Goal: Task Accomplishment & Management: Complete application form

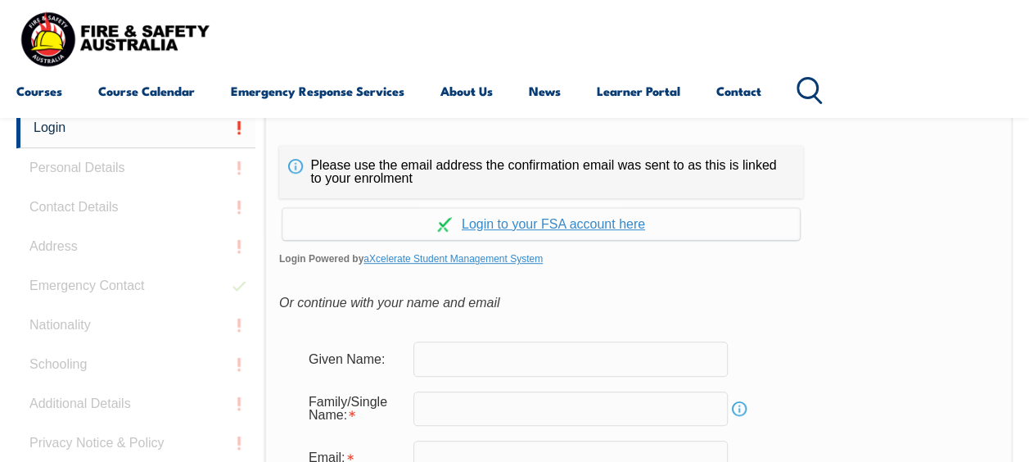
scroll to position [420, 0]
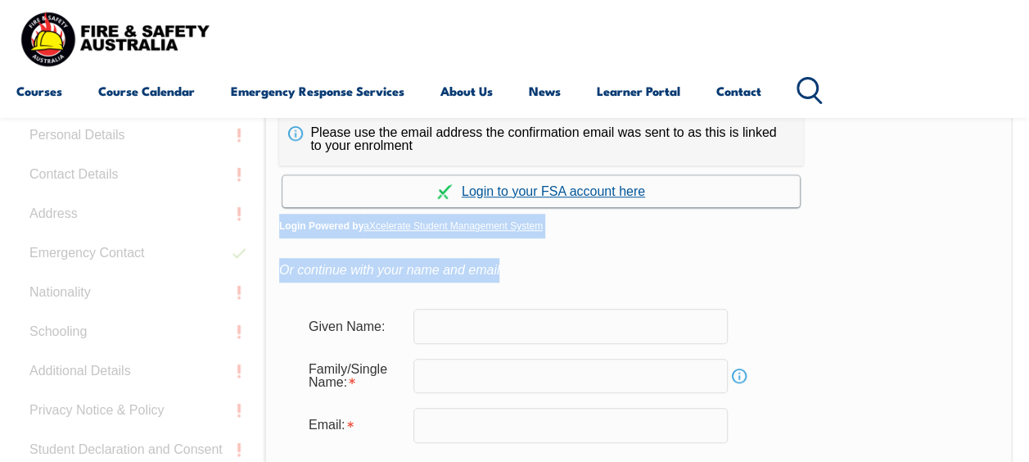
drag, startPoint x: 0, startPoint y: 0, endPoint x: 573, endPoint y: 198, distance: 606.6
click at [573, 198] on div "Please use the email address the confirmation email was sent to as this is link…" at bounding box center [639, 418] width 749 height 687
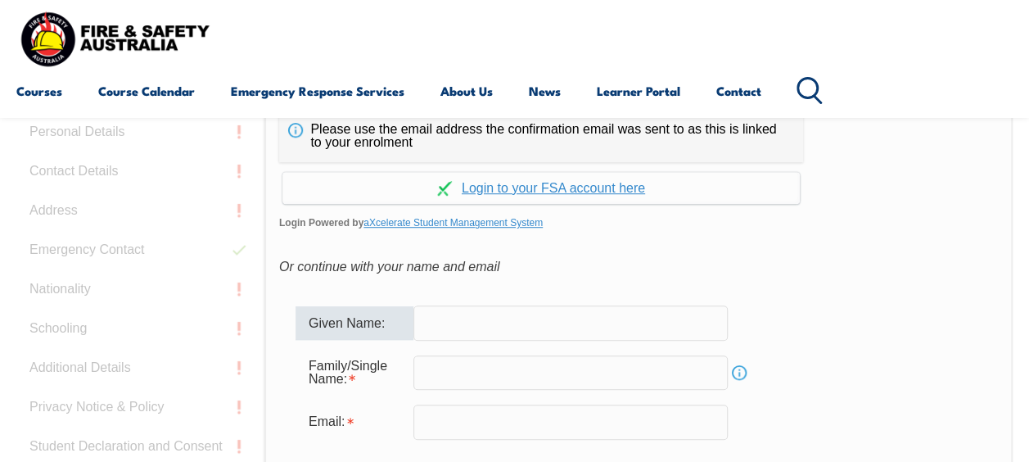
drag, startPoint x: 559, startPoint y: 319, endPoint x: 600, endPoint y: 324, distance: 41.3
click at [559, 319] on input "text" at bounding box center [571, 322] width 314 height 34
type input "Quote"
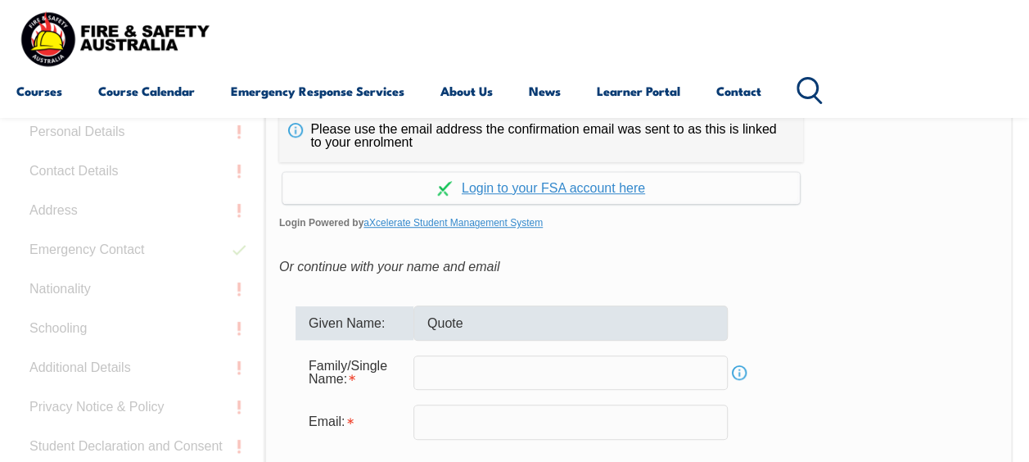
type input "[PERSON_NAME]"
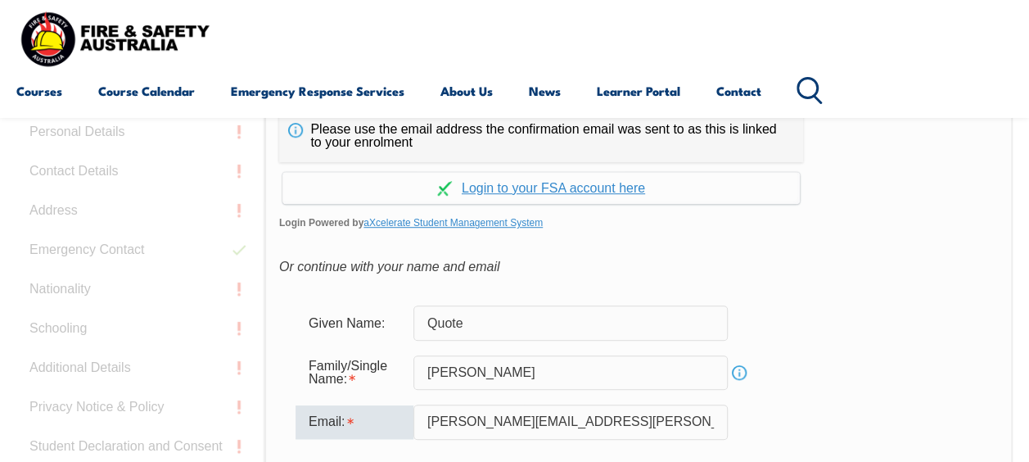
click at [633, 421] on input "[PERSON_NAME][EMAIL_ADDRESS][PERSON_NAME][DOMAIN_NAME]" at bounding box center [571, 422] width 314 height 34
type input "[PERSON_NAME][EMAIL_ADDRESS][PERSON_NAME][DOMAIN_NAME]"
click at [895, 369] on div "Family/Single Name: [PERSON_NAME] Info" at bounding box center [639, 373] width 686 height 44
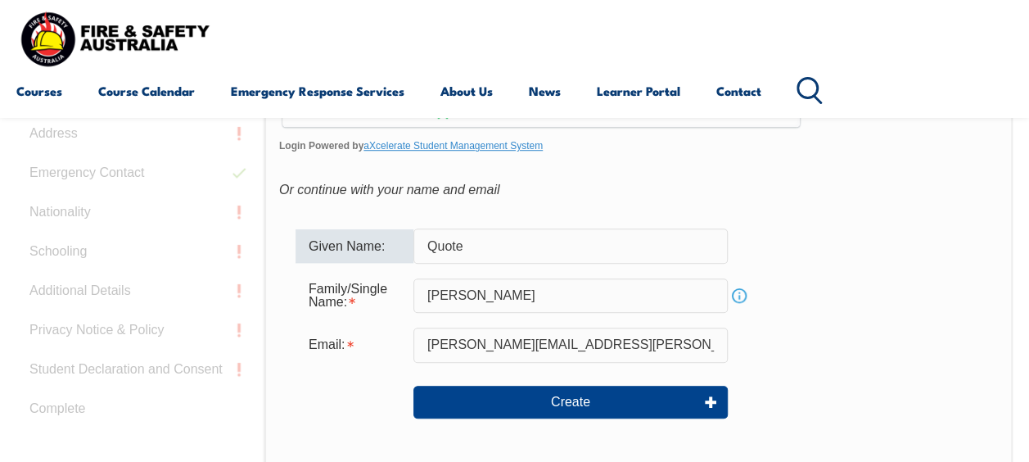
drag, startPoint x: 500, startPoint y: 241, endPoint x: 408, endPoint y: 247, distance: 92.8
click at [408, 247] on div "Given Name: Quote" at bounding box center [639, 245] width 686 height 34
type input "[PERSON_NAME]"
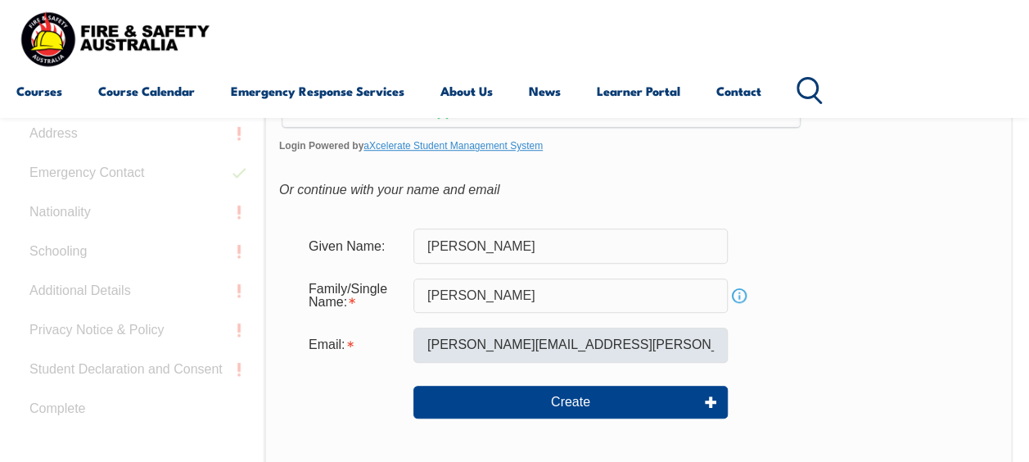
drag, startPoint x: 870, startPoint y: 241, endPoint x: 714, endPoint y: 360, distance: 196.2
click at [869, 241] on div "Given Name: [PERSON_NAME]" at bounding box center [639, 245] width 686 height 34
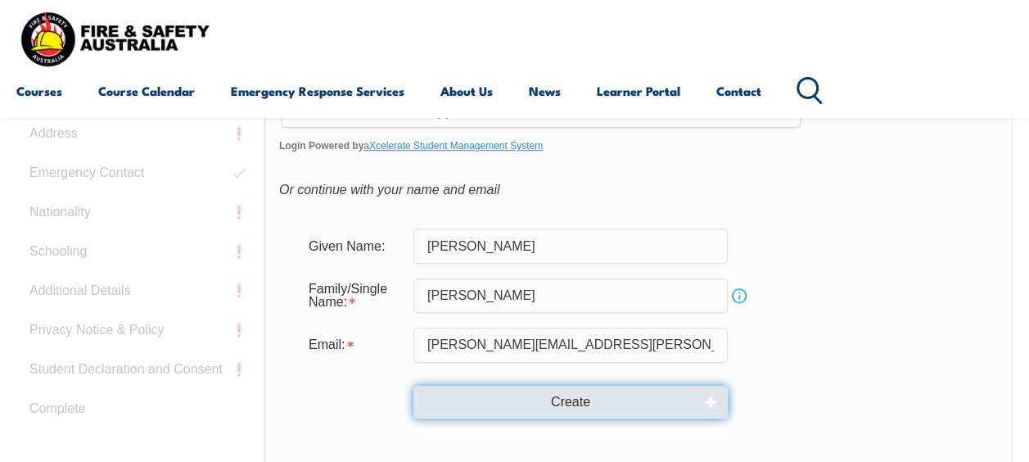
click at [636, 400] on button "Create" at bounding box center [571, 402] width 314 height 33
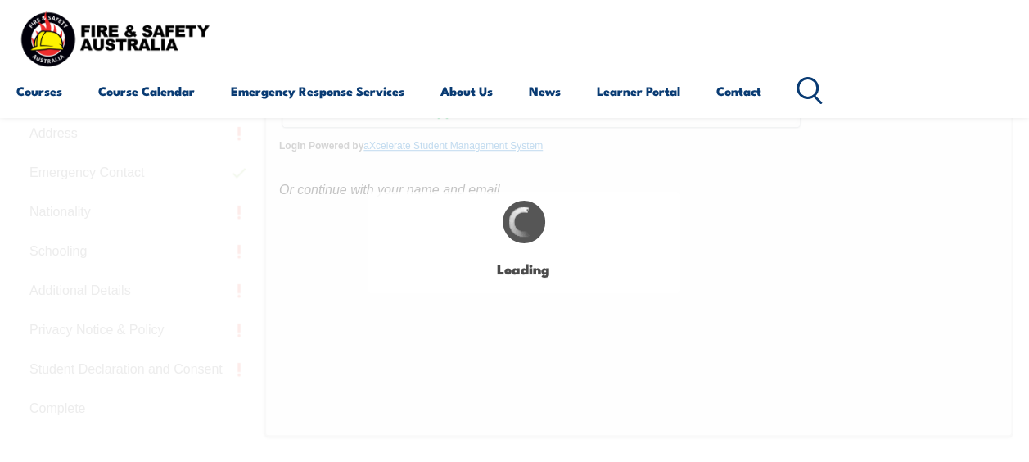
type input "[PERSON_NAME]"
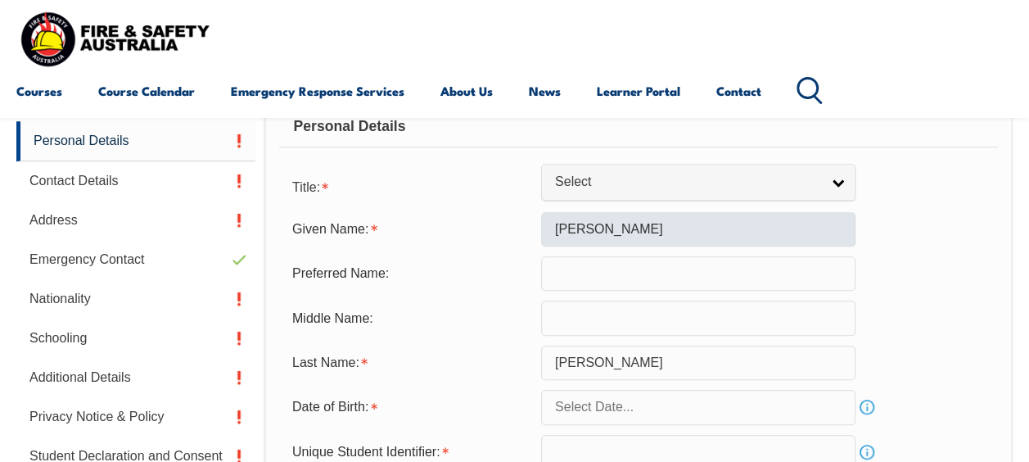
scroll to position [413, 0]
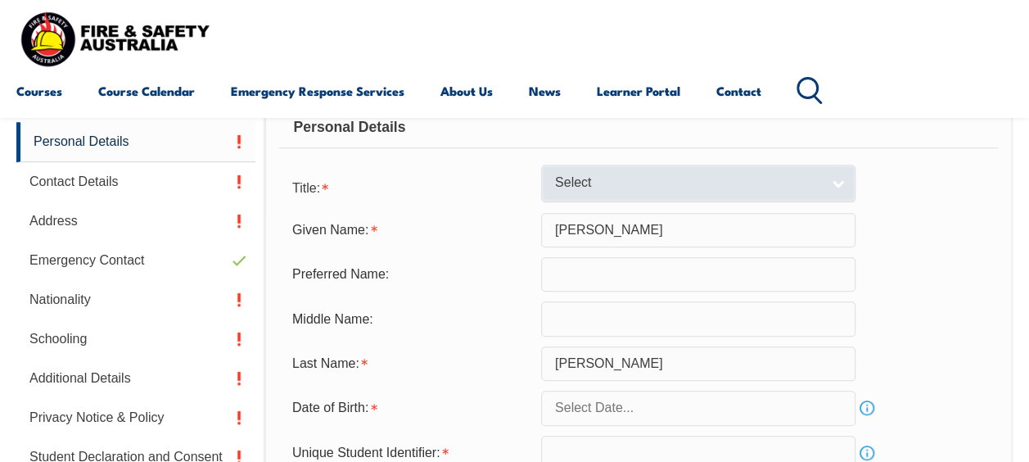
click at [627, 182] on span "Select" at bounding box center [687, 182] width 265 height 17
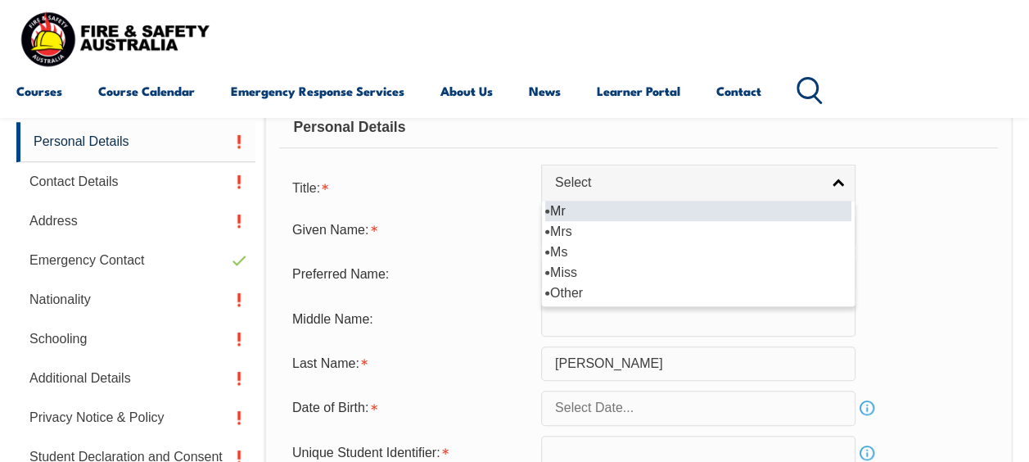
click at [609, 211] on li "Mr" at bounding box center [698, 211] width 306 height 20
select select "Mr"
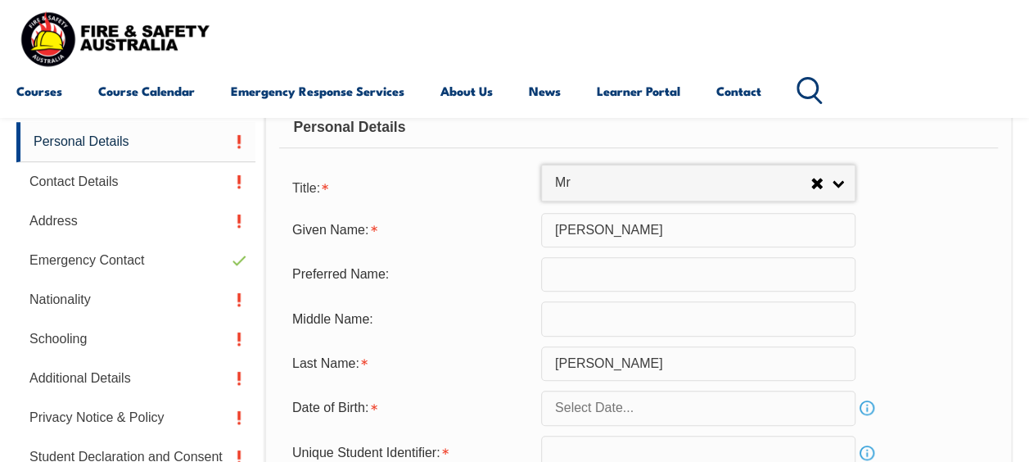
click at [586, 398] on input "text" at bounding box center [698, 408] width 314 height 34
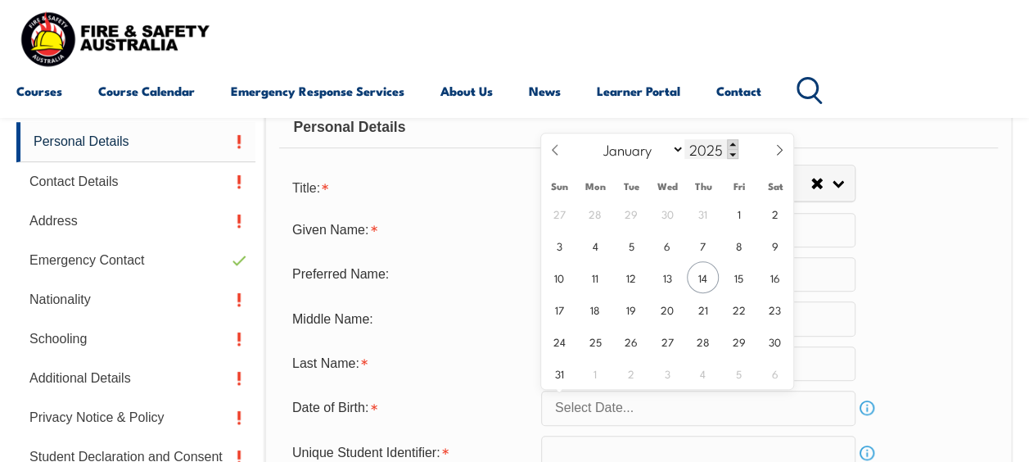
click at [734, 143] on span at bounding box center [732, 144] width 11 height 10
click at [733, 143] on span at bounding box center [732, 144] width 11 height 10
click at [733, 157] on span at bounding box center [732, 154] width 11 height 10
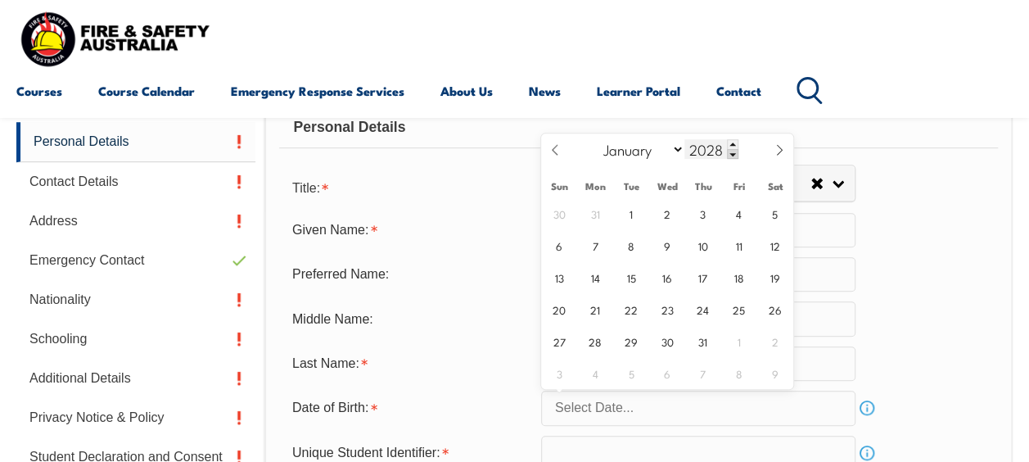
click at [733, 156] on span at bounding box center [732, 154] width 11 height 10
click at [732, 156] on span at bounding box center [732, 154] width 11 height 10
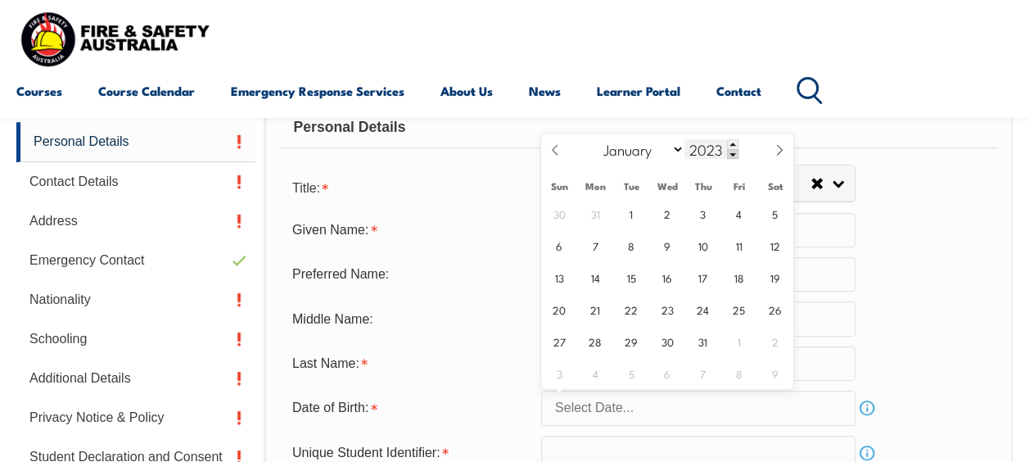
click at [732, 156] on span at bounding box center [732, 154] width 11 height 10
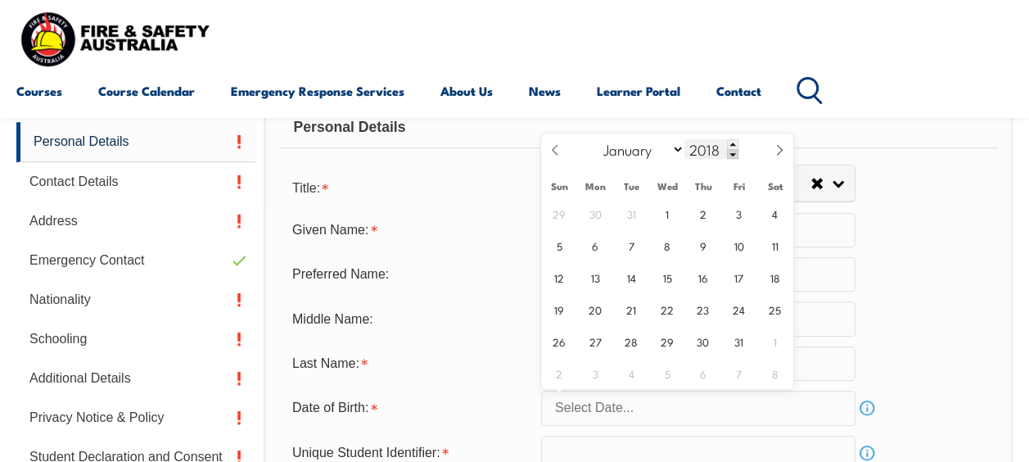
click at [732, 156] on span at bounding box center [732, 154] width 11 height 10
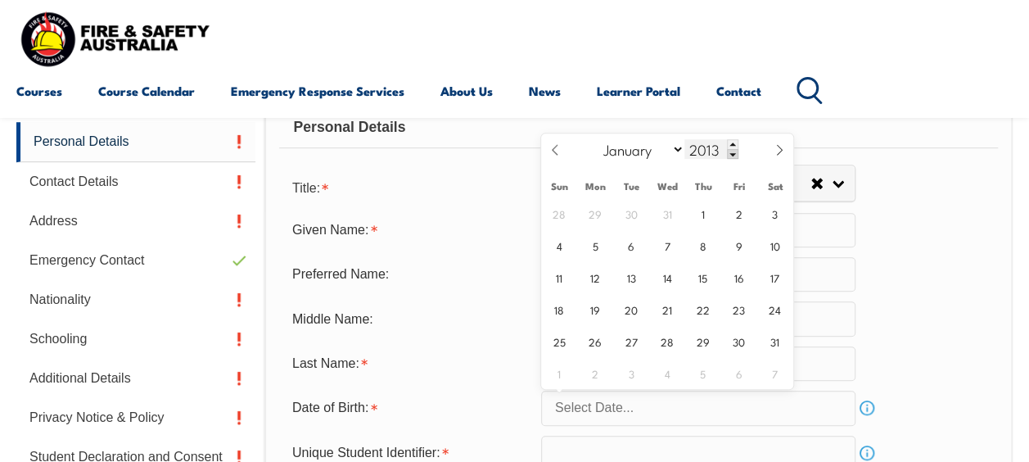
click at [732, 156] on span at bounding box center [732, 154] width 11 height 10
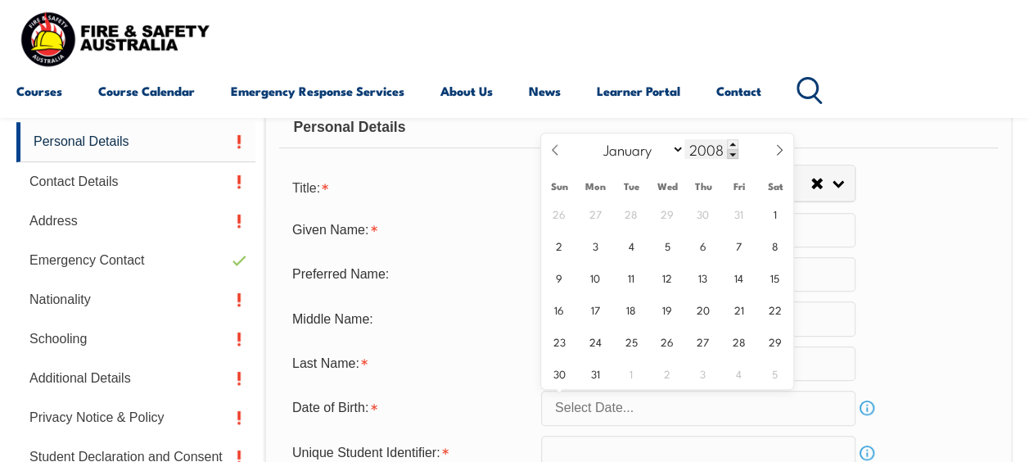
click at [732, 156] on span at bounding box center [732, 154] width 11 height 10
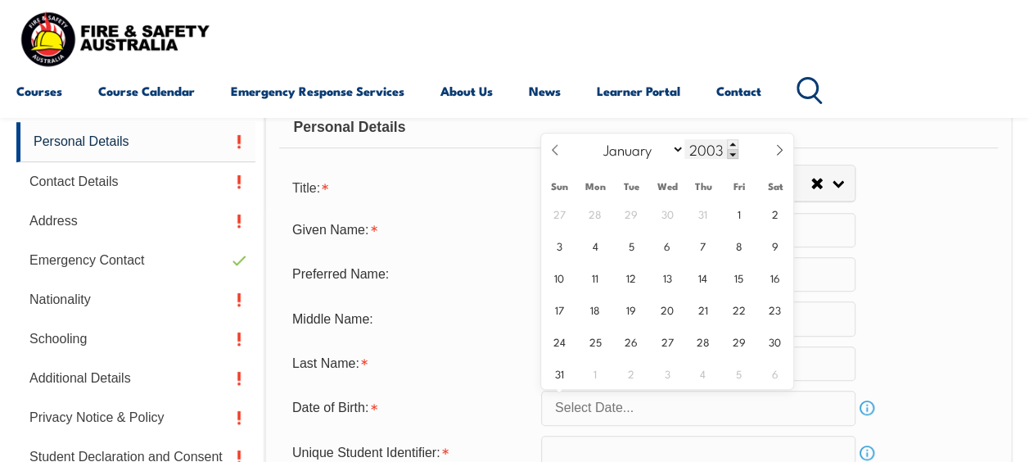
click at [732, 156] on span at bounding box center [732, 154] width 11 height 10
type input "2001"
click at [667, 244] on span "8" at bounding box center [667, 245] width 32 height 32
type input "[DATE]"
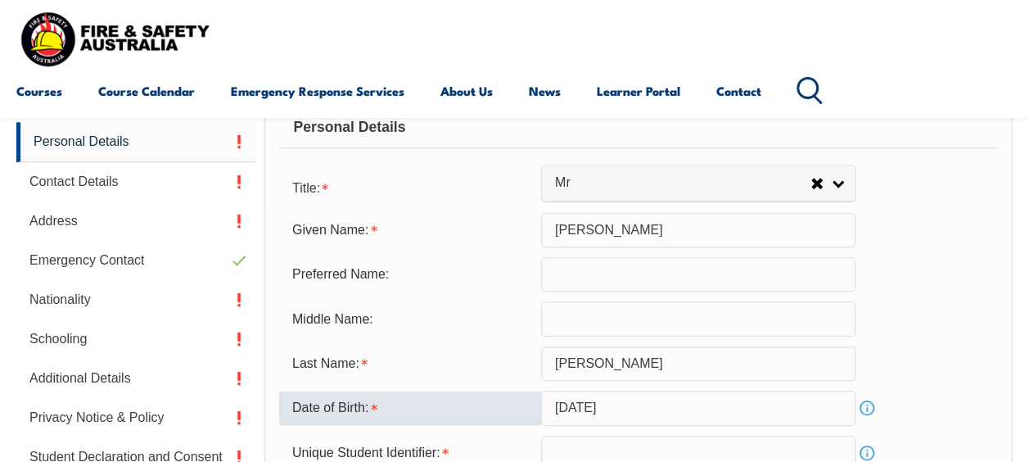
click at [596, 409] on input "[DATE]" at bounding box center [698, 408] width 314 height 34
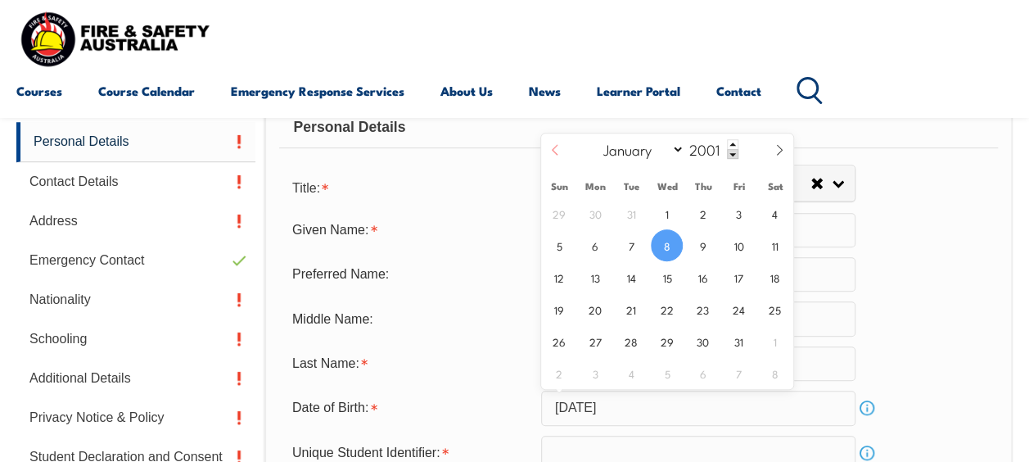
click at [557, 148] on icon at bounding box center [555, 149] width 11 height 11
click at [557, 147] on icon at bounding box center [555, 149] width 11 height 11
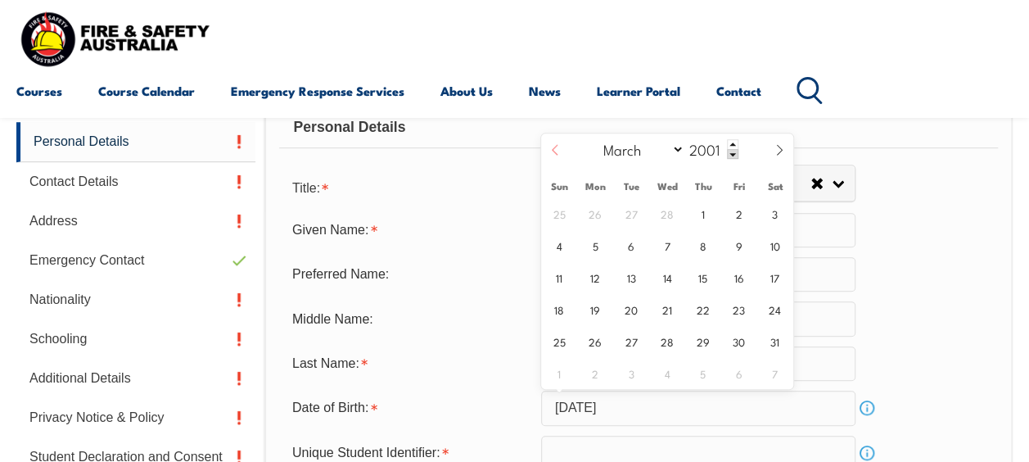
click at [557, 147] on icon at bounding box center [555, 149] width 11 height 11
select select "1"
click at [717, 242] on span "8" at bounding box center [703, 245] width 32 height 32
type input "[DATE]"
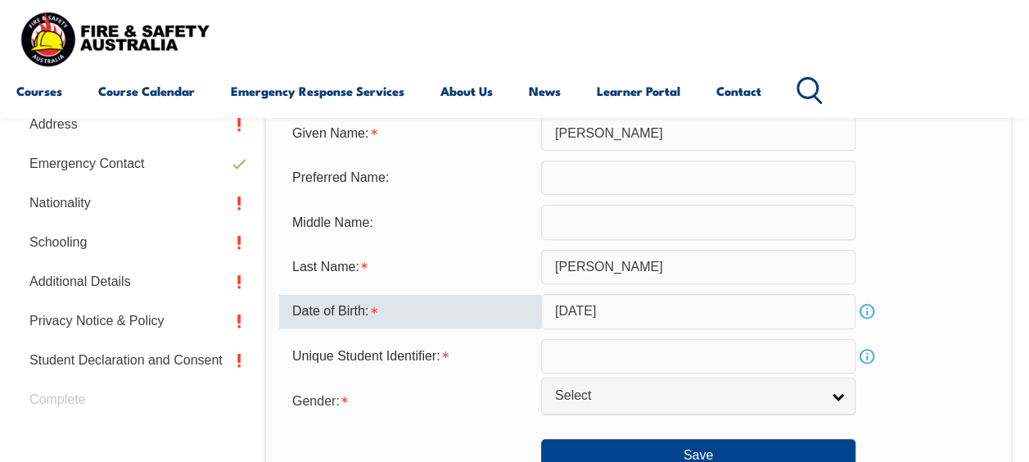
scroll to position [514, 0]
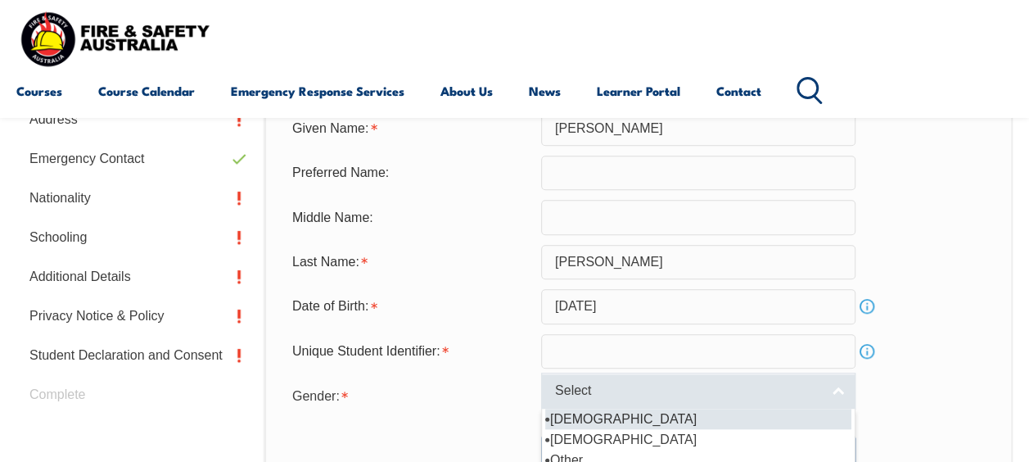
click at [712, 384] on span "Select" at bounding box center [687, 390] width 265 height 17
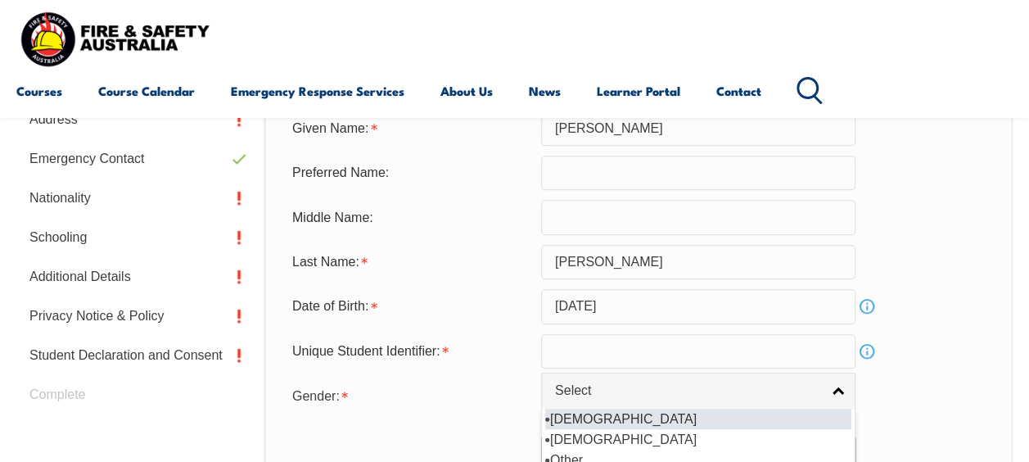
click at [672, 413] on li "[DEMOGRAPHIC_DATA]" at bounding box center [698, 419] width 306 height 20
select select "M"
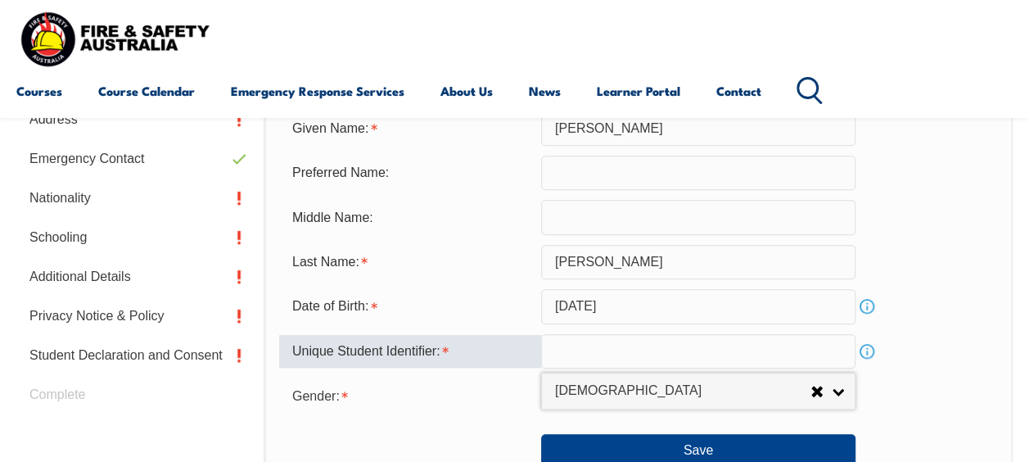
click at [802, 363] on input "text" at bounding box center [698, 351] width 314 height 34
type input "VT5QGJKQR2"
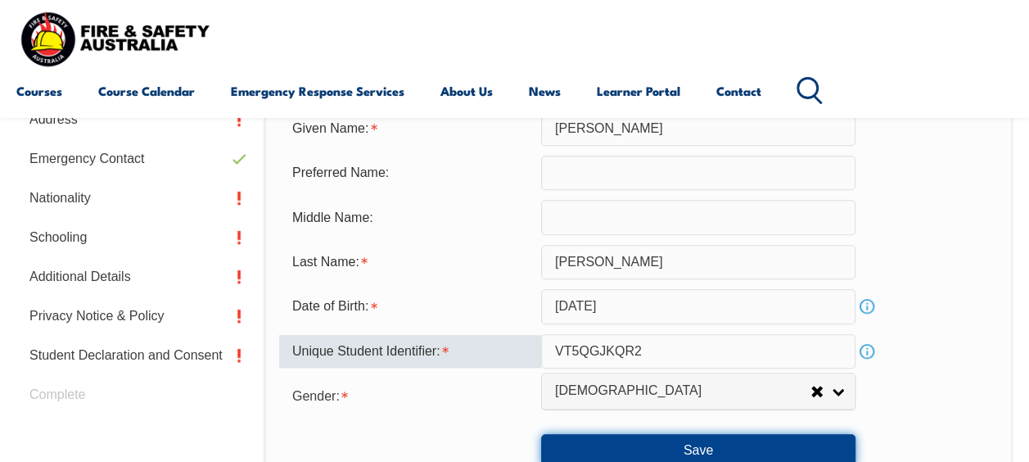
click at [656, 439] on button "Save" at bounding box center [698, 450] width 314 height 33
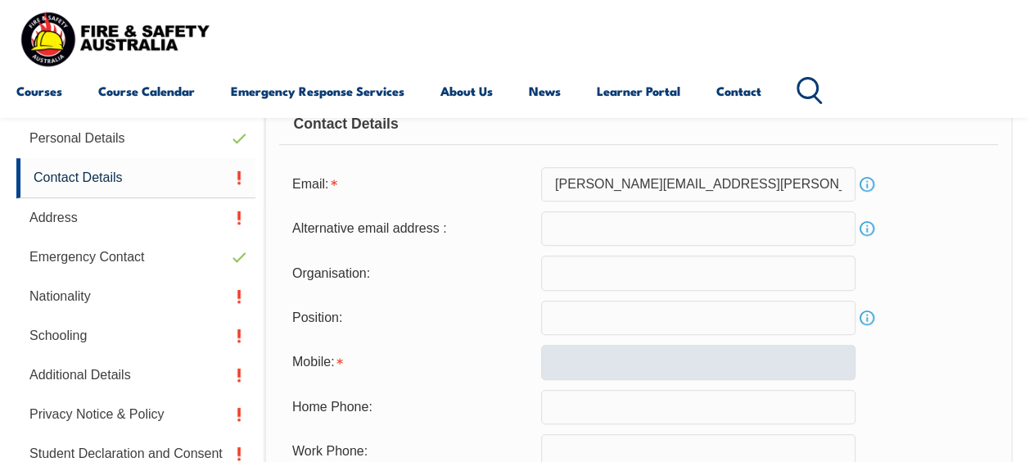
scroll to position [414, 0]
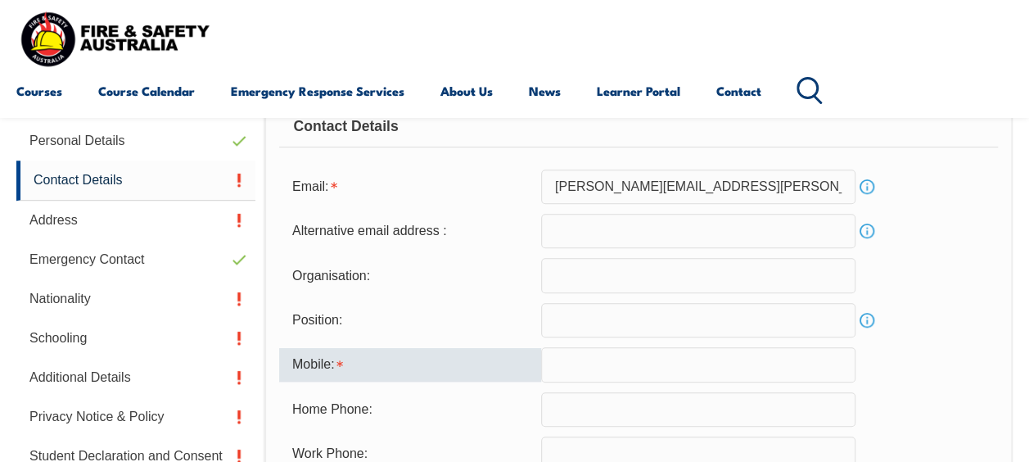
click at [636, 359] on input "text" at bounding box center [698, 364] width 314 height 34
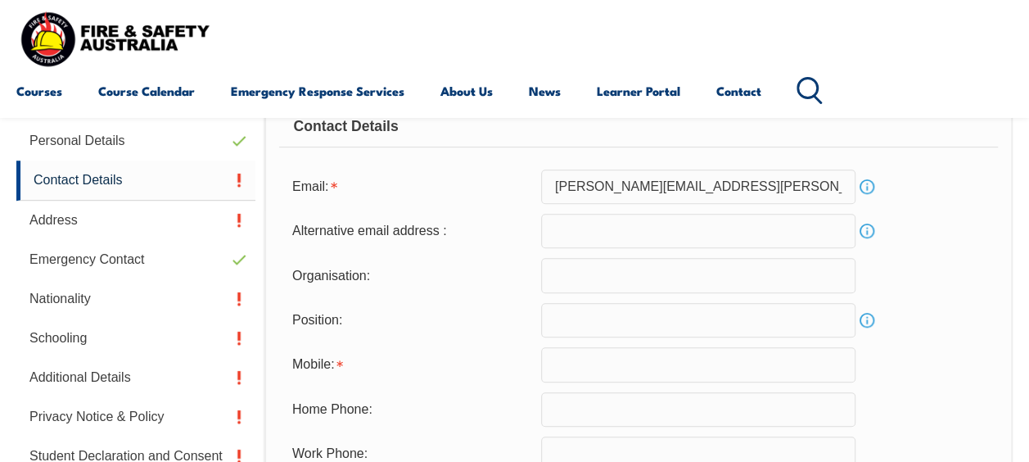
click at [927, 200] on div "Email: [PERSON_NAME][EMAIL_ADDRESS][PERSON_NAME][DOMAIN_NAME] Info" at bounding box center [638, 187] width 719 height 34
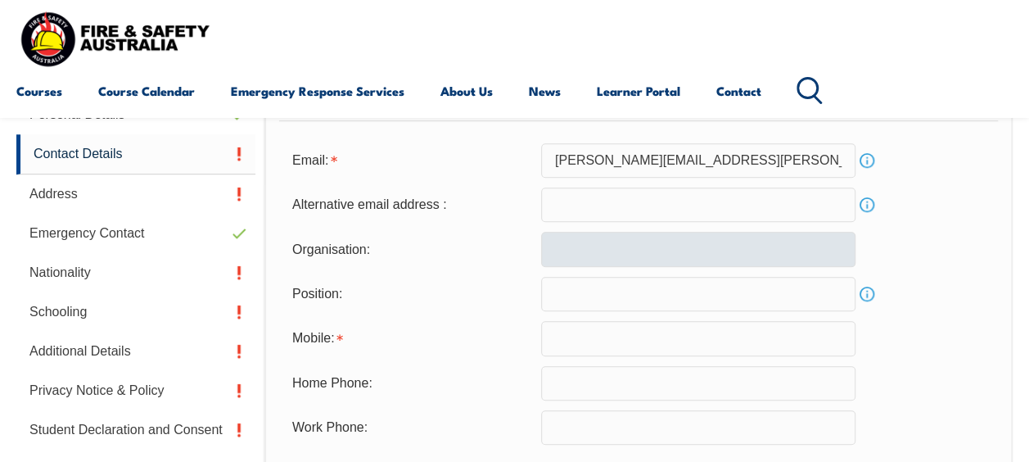
scroll to position [473, 0]
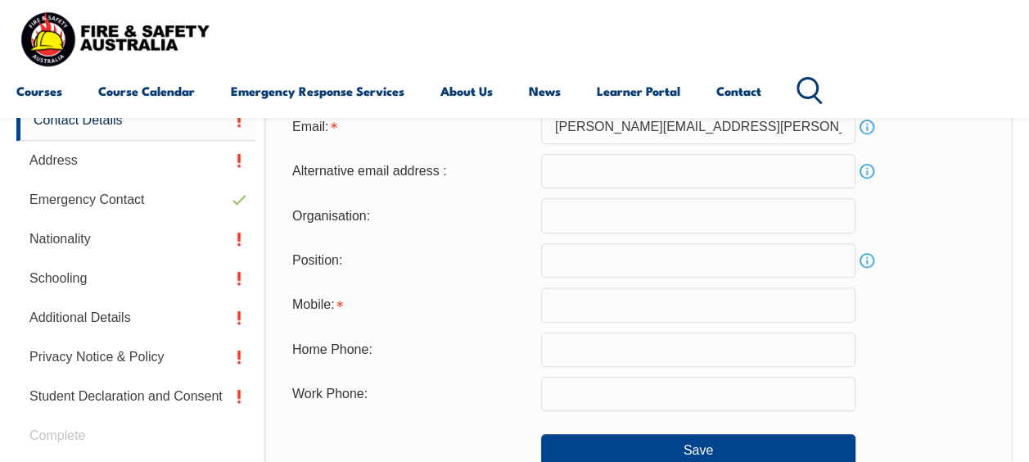
click at [649, 296] on input "text" at bounding box center [698, 304] width 314 height 34
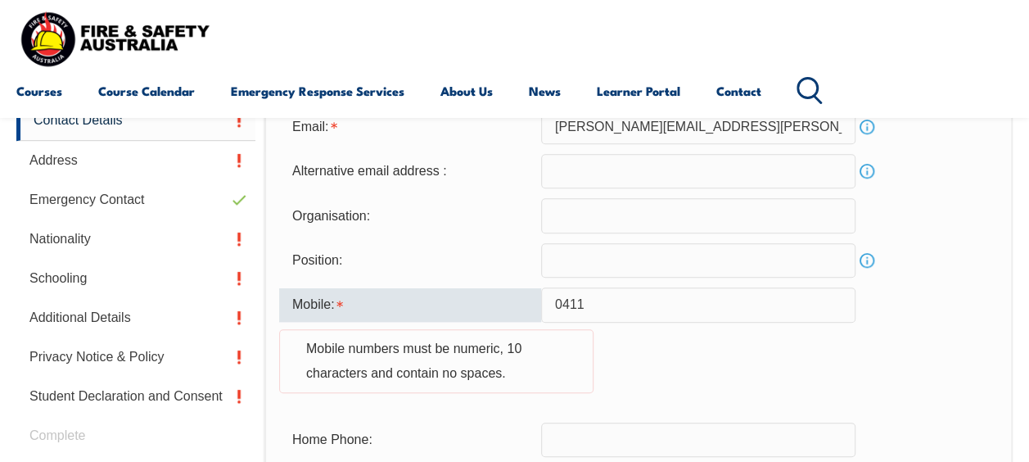
type input "0411509099"
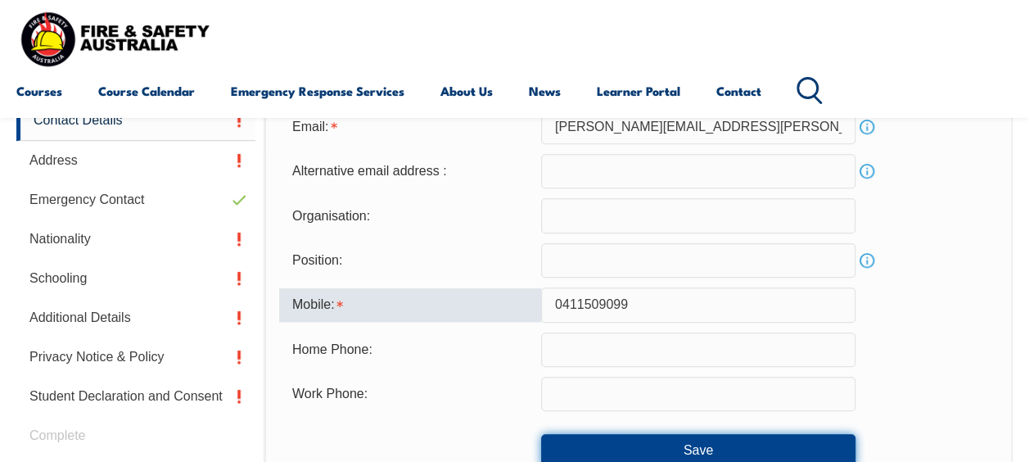
click at [744, 447] on button "Save" at bounding box center [698, 450] width 314 height 33
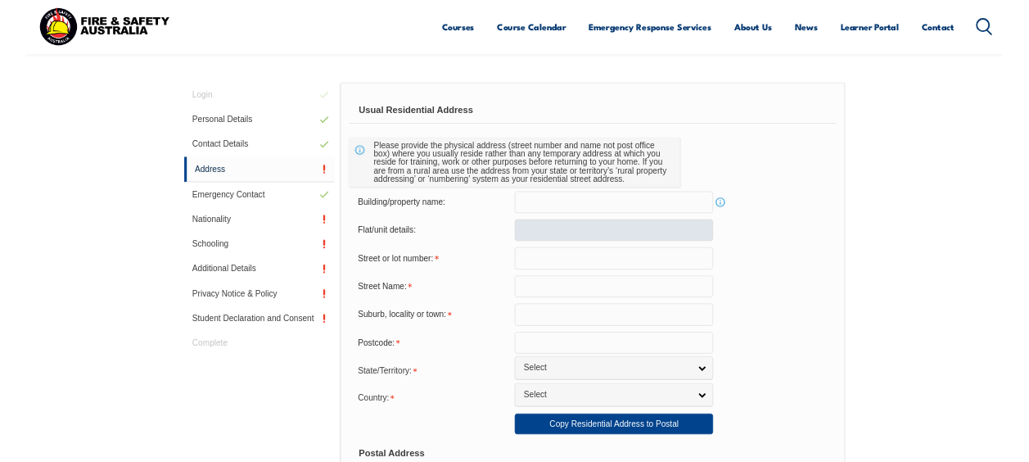
scroll to position [414, 0]
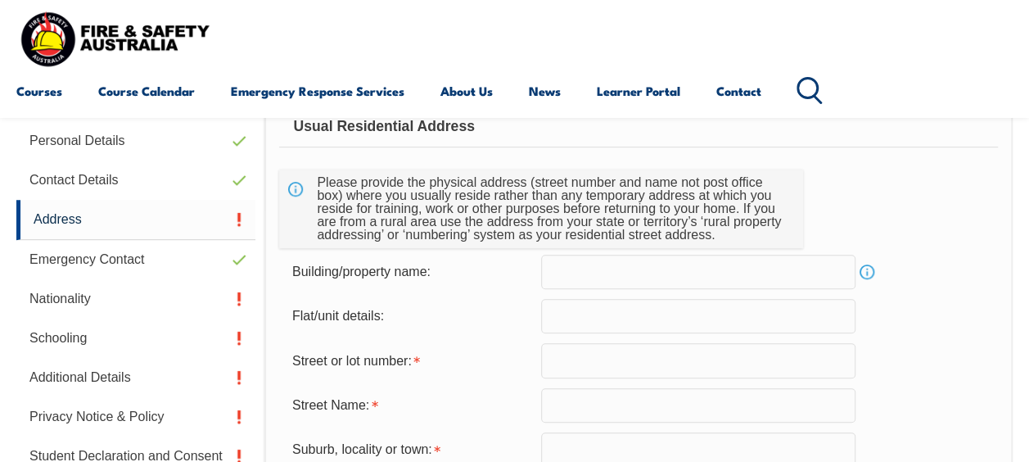
drag, startPoint x: 597, startPoint y: 360, endPoint x: 638, endPoint y: 364, distance: 41.1
click at [597, 360] on input "text" at bounding box center [698, 360] width 314 height 34
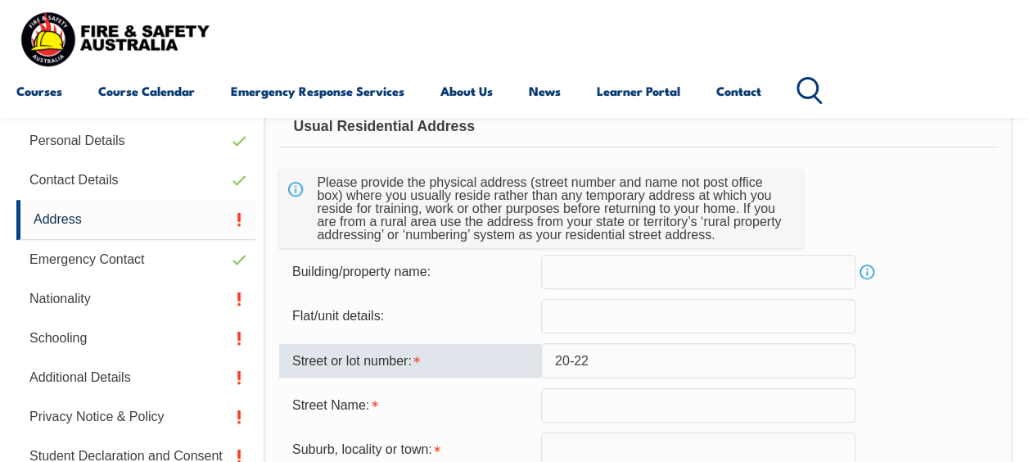
type input "20-22"
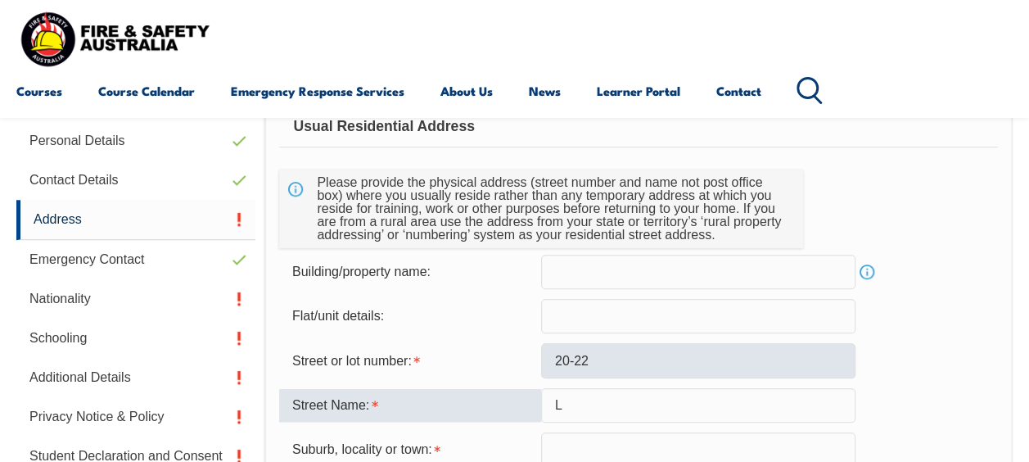
type input "[PERSON_NAME] Drive"
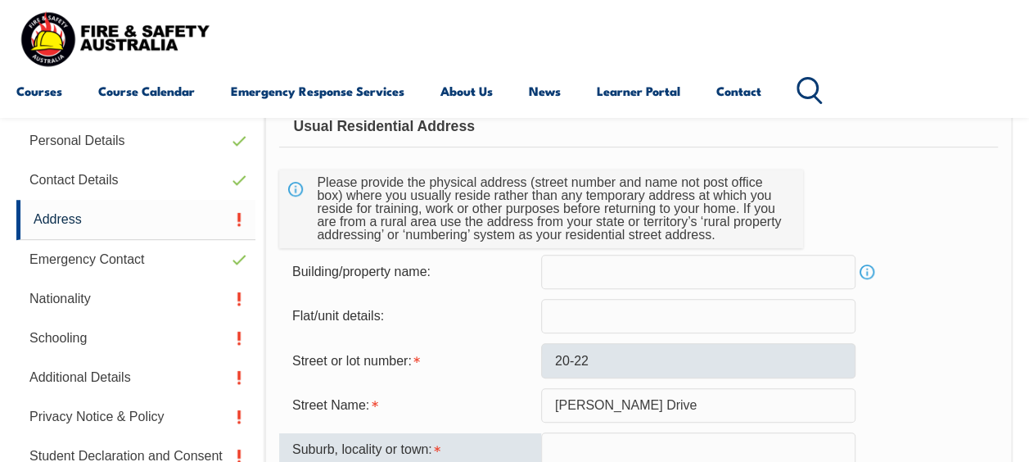
scroll to position [419, 0]
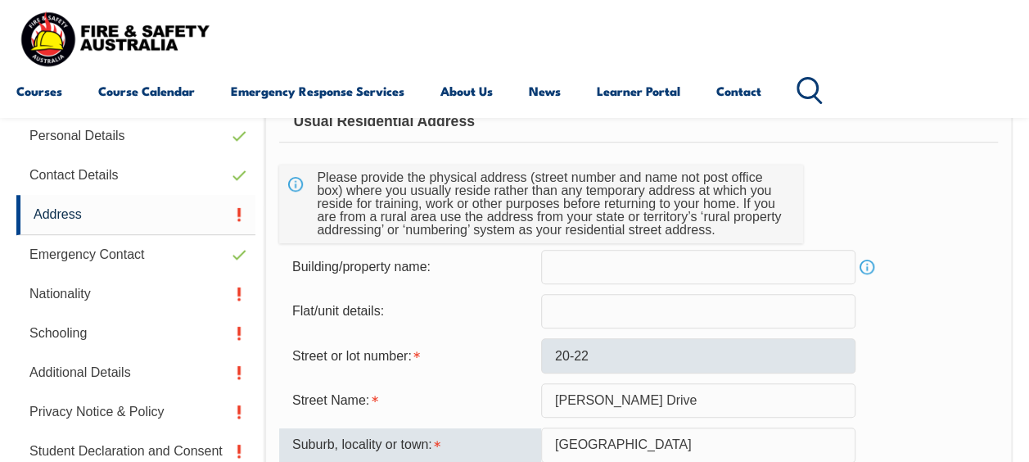
type input "[GEOGRAPHIC_DATA]"
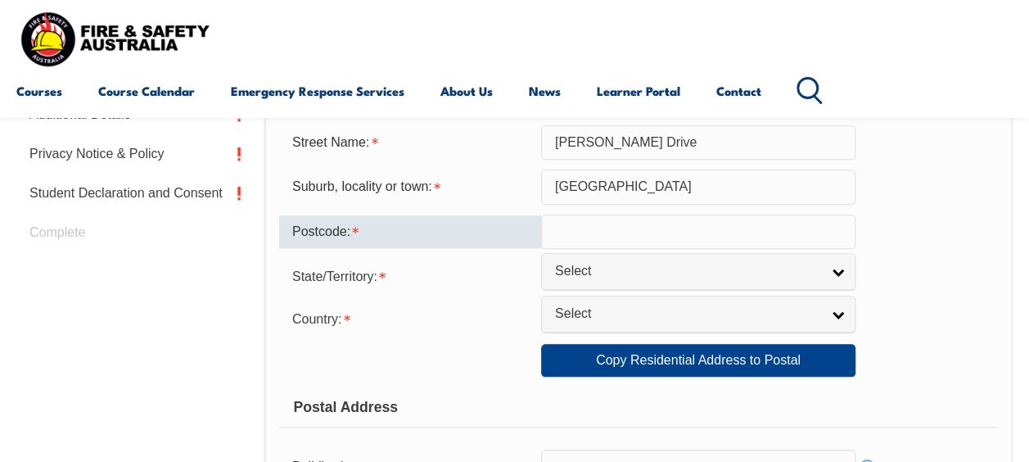
scroll to position [676, 0]
type input "4128"
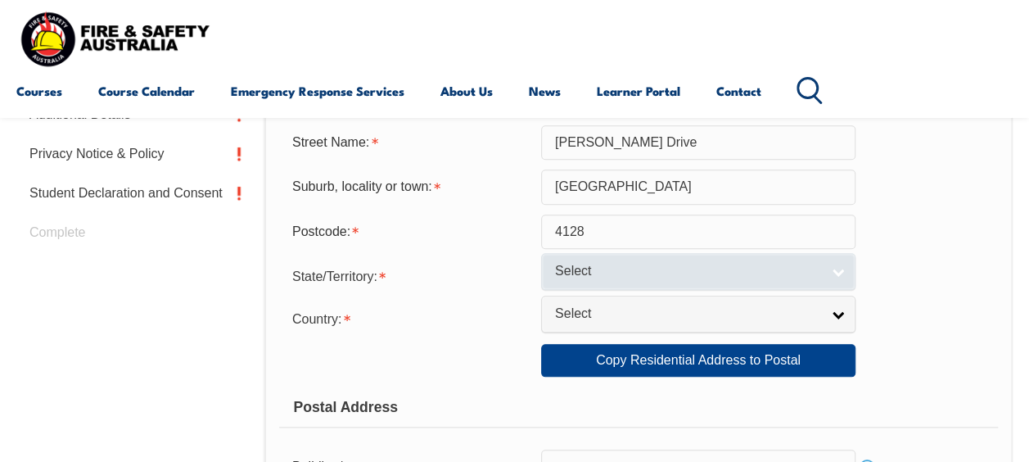
click at [696, 270] on span "Select" at bounding box center [687, 271] width 265 height 17
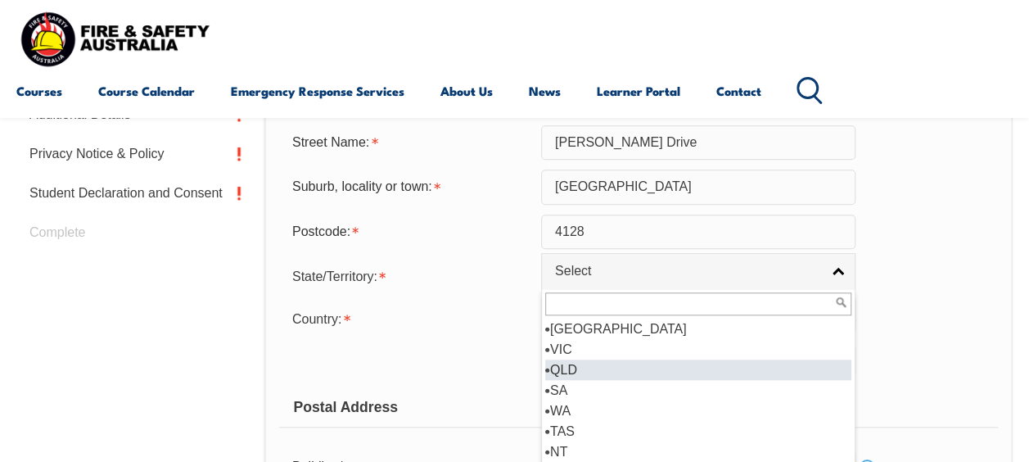
click at [627, 362] on li "QLD" at bounding box center [698, 370] width 306 height 20
select select "QLD"
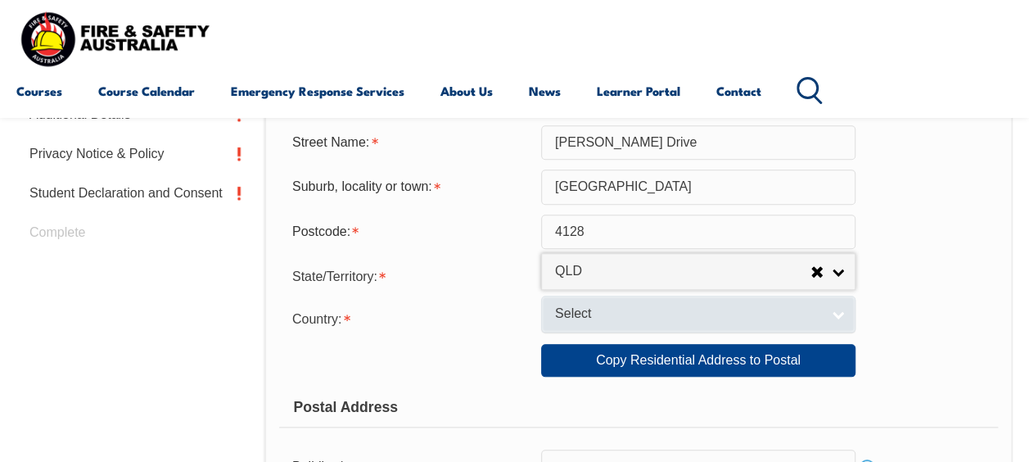
click at [627, 304] on link "Select" at bounding box center [698, 314] width 314 height 37
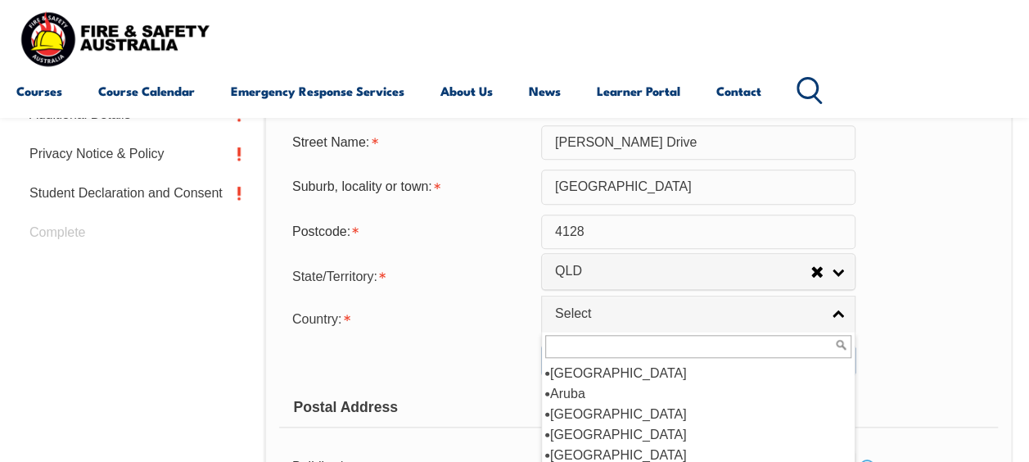
scroll to position [242, 0]
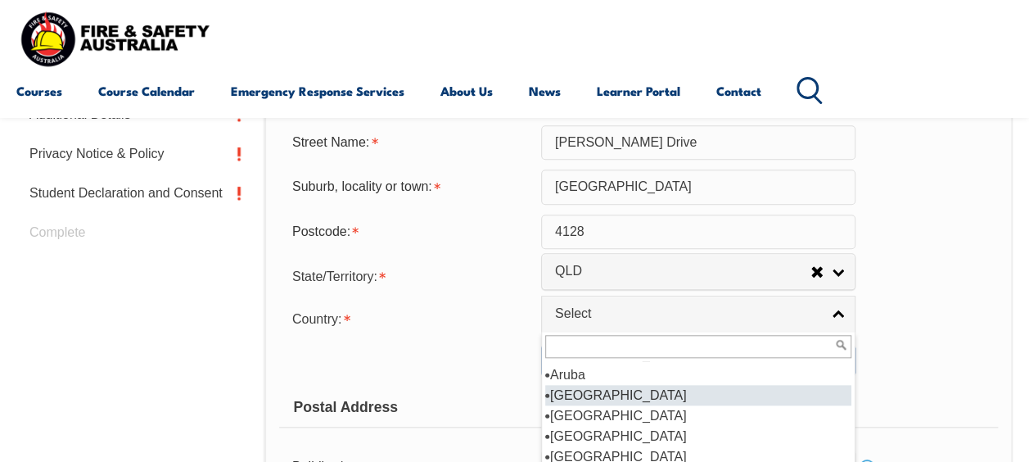
click at [778, 398] on li "[GEOGRAPHIC_DATA]" at bounding box center [698, 395] width 306 height 20
select select "1101"
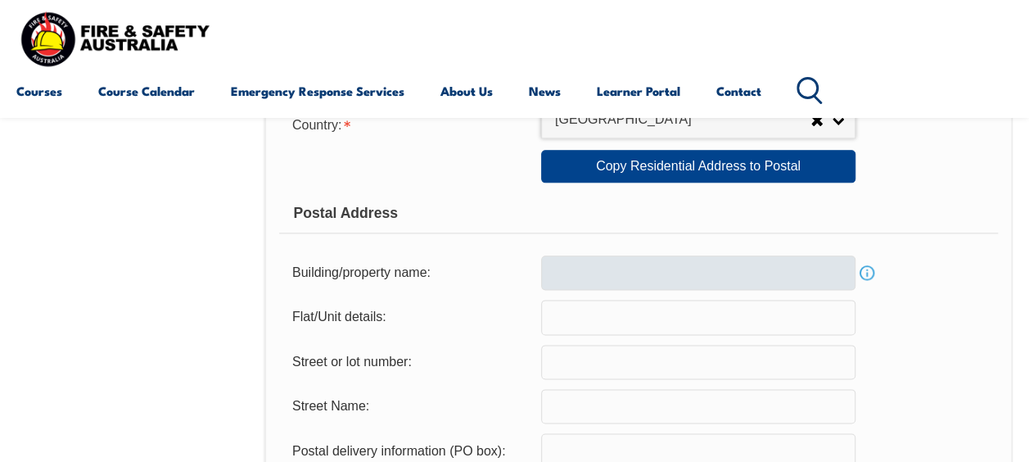
scroll to position [889, 0]
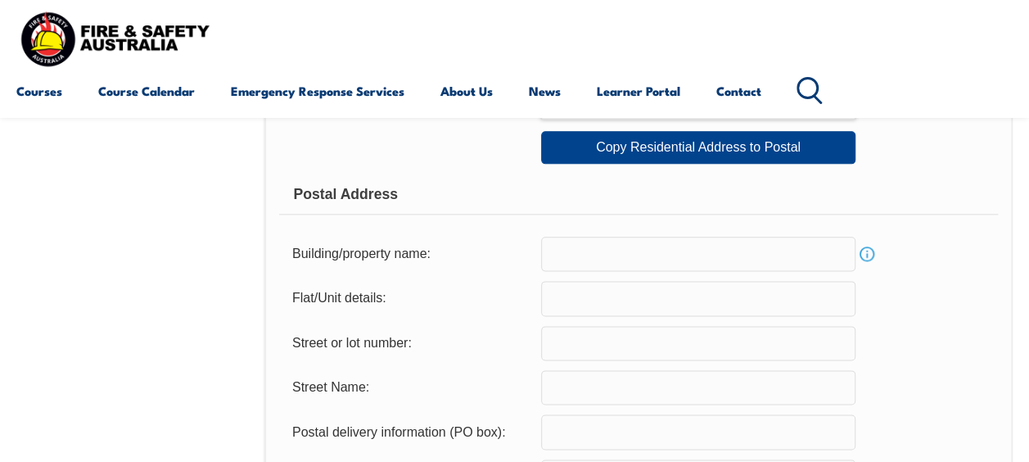
click at [624, 300] on input "text" at bounding box center [698, 298] width 314 height 34
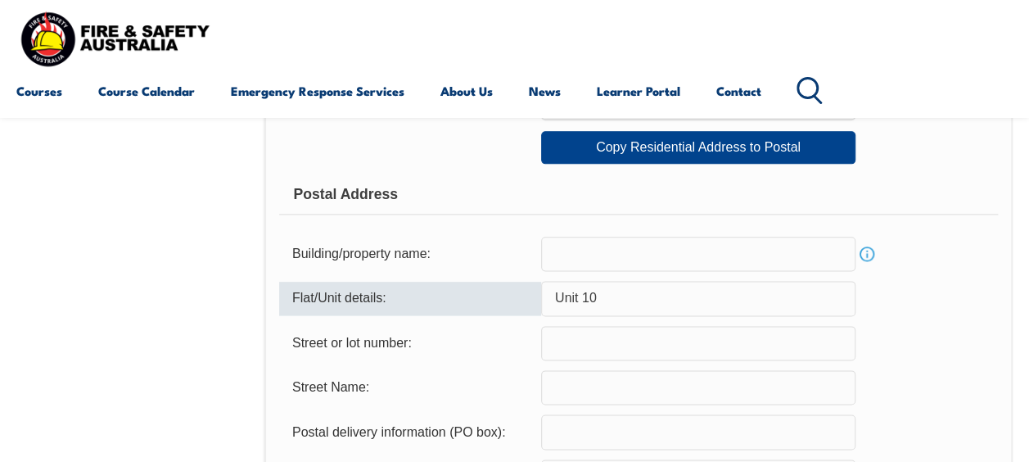
type input "Unit 10"
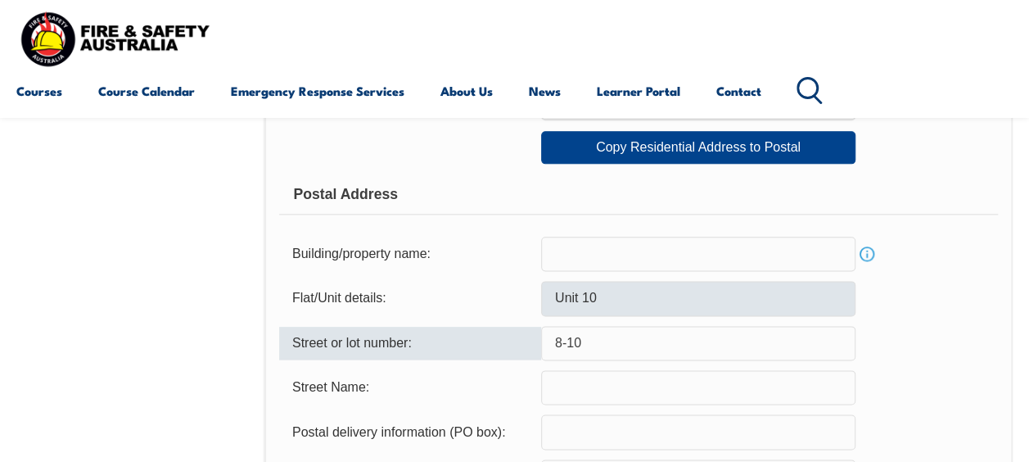
type input "8-10"
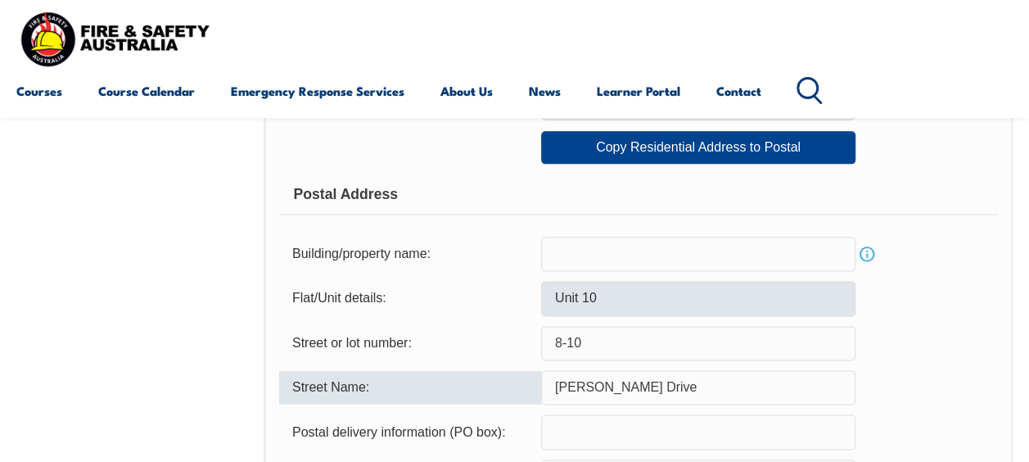
type input "[PERSON_NAME] Drive"
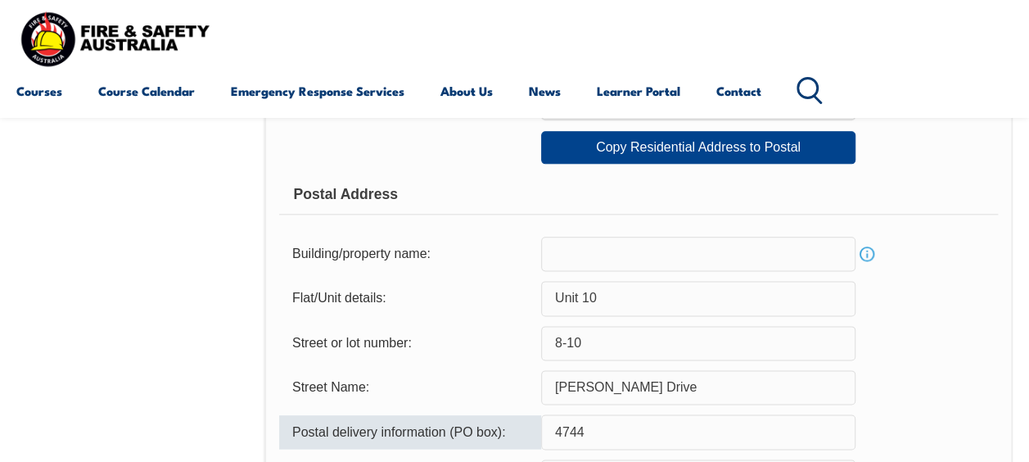
type input "4744"
click at [921, 290] on div "Flat/Unit details: Unit 10" at bounding box center [638, 298] width 719 height 34
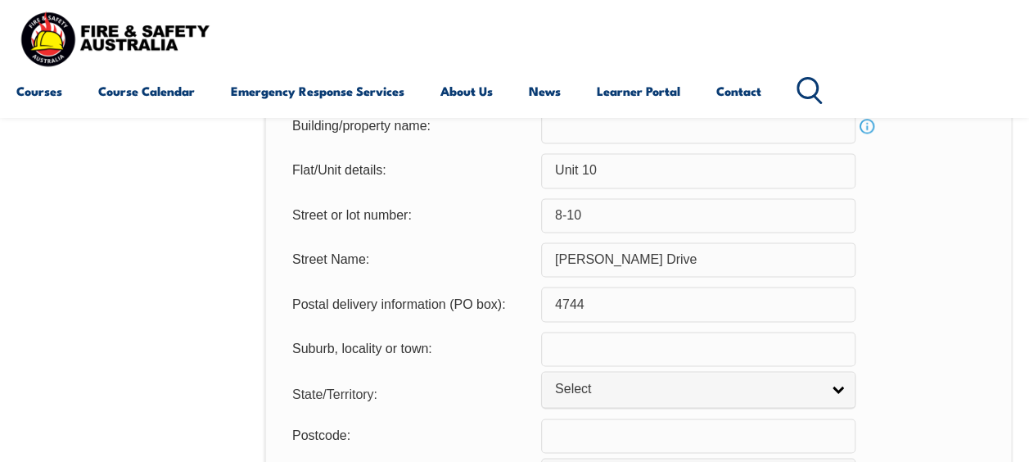
scroll to position [1028, 0]
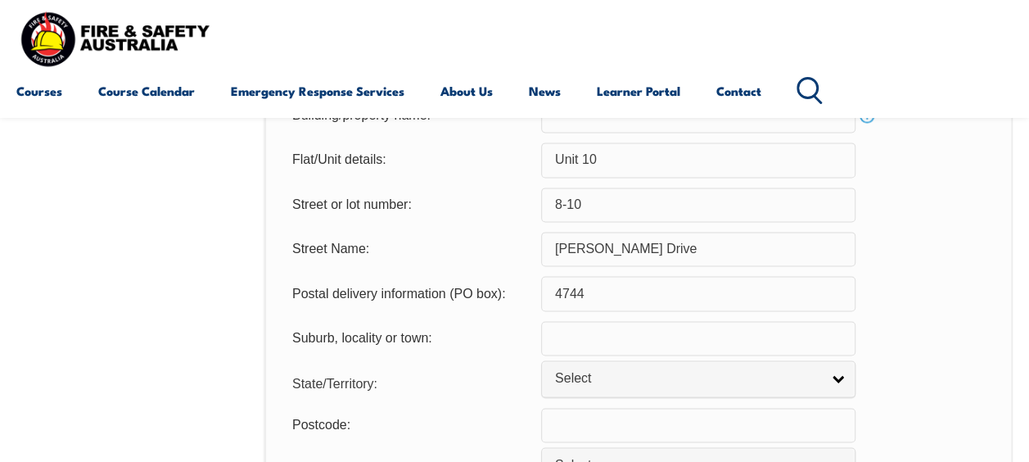
click at [709, 334] on input "text" at bounding box center [698, 338] width 314 height 34
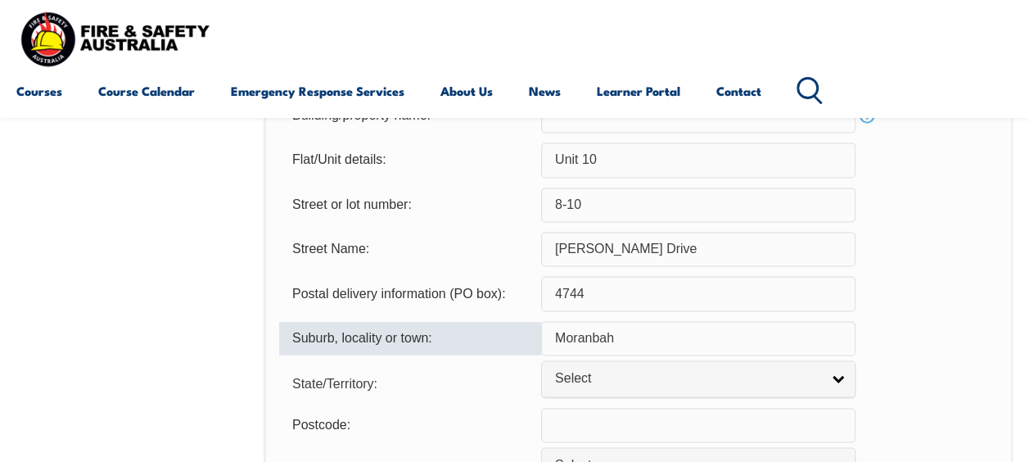
type input "Moranbah"
click at [956, 333] on div "Suburb, locality or town: [GEOGRAPHIC_DATA]" at bounding box center [638, 338] width 719 height 34
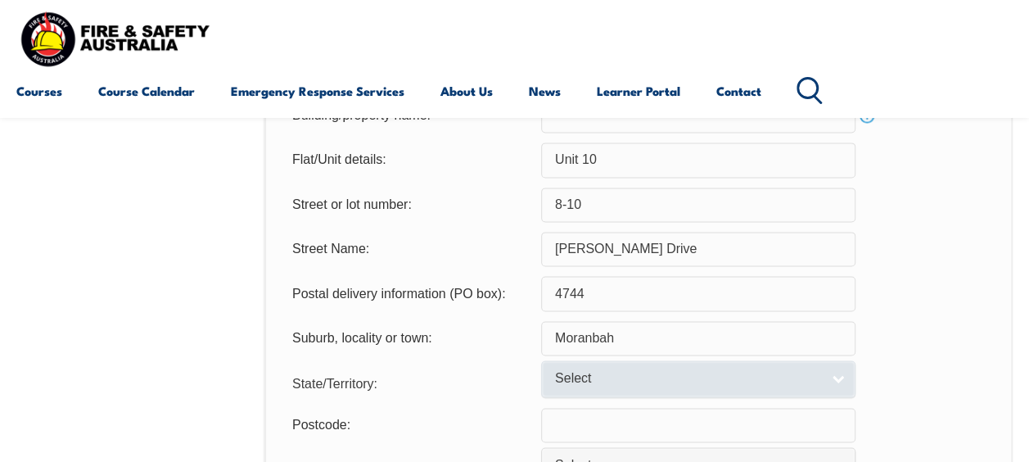
drag, startPoint x: 876, startPoint y: 360, endPoint x: 836, endPoint y: 390, distance: 49.8
click at [858, 378] on form "Usual Residential Address Please provide the physical address (street number an…" at bounding box center [638, 16] width 719 height 1049
click at [835, 388] on link "Select" at bounding box center [698, 378] width 314 height 37
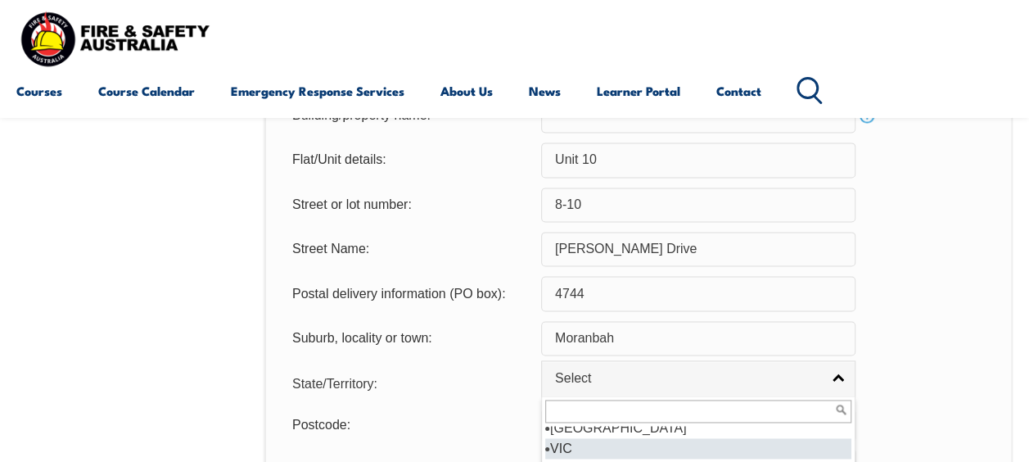
scroll to position [0, 0]
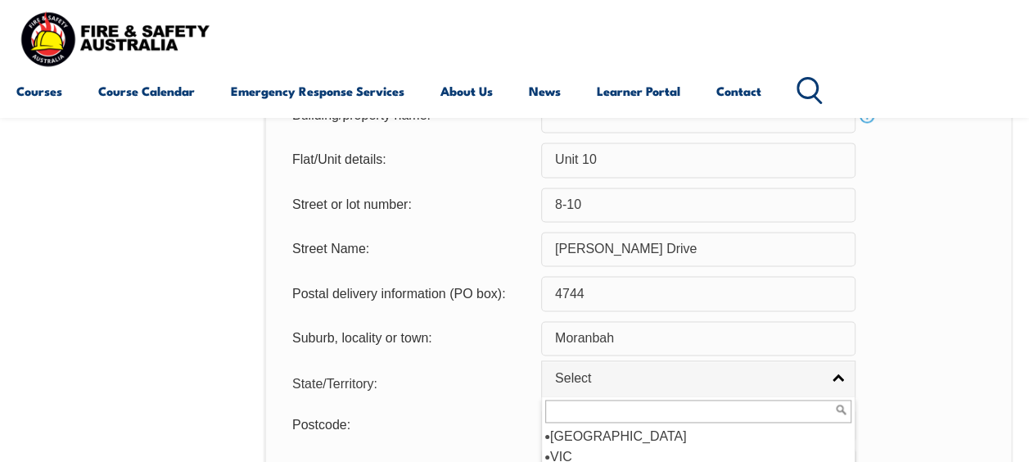
click at [938, 336] on div "Suburb, locality or town: [GEOGRAPHIC_DATA]" at bounding box center [638, 338] width 719 height 34
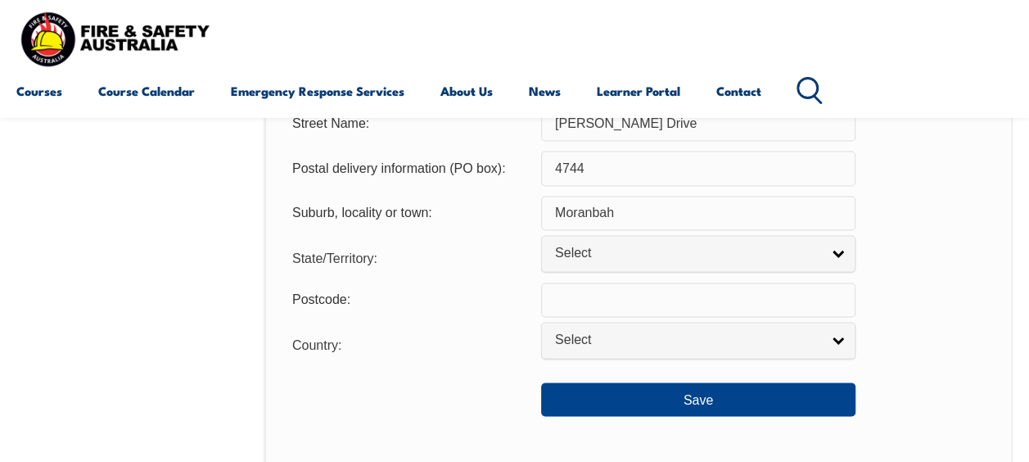
scroll to position [1177, 0]
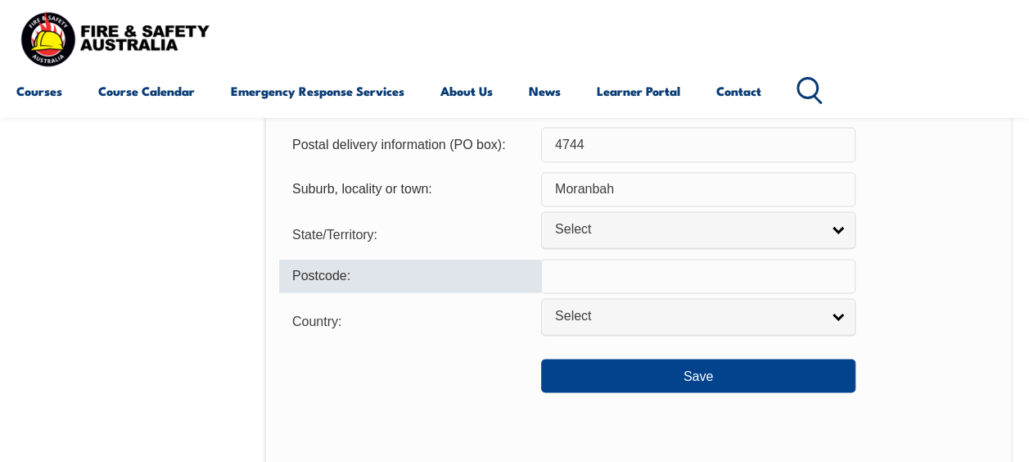
click at [829, 260] on input "text" at bounding box center [698, 276] width 314 height 34
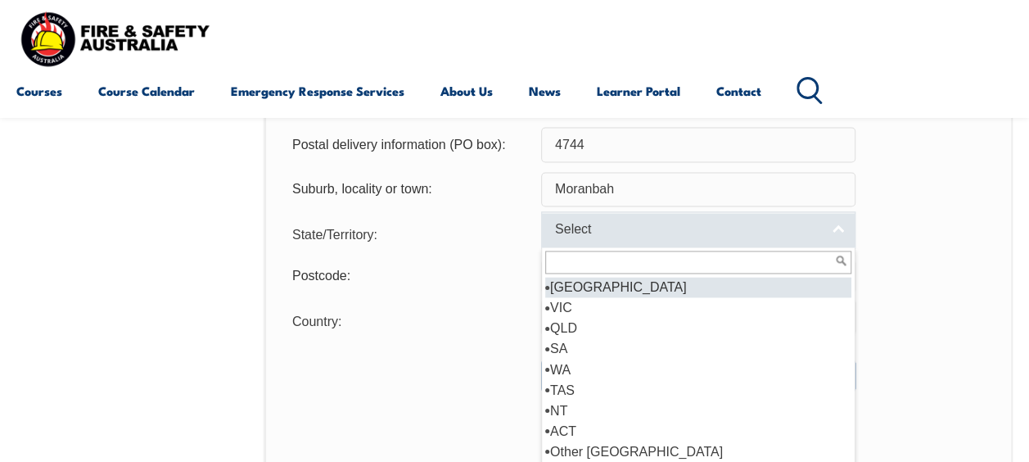
click at [829, 231] on link "Select" at bounding box center [698, 229] width 314 height 37
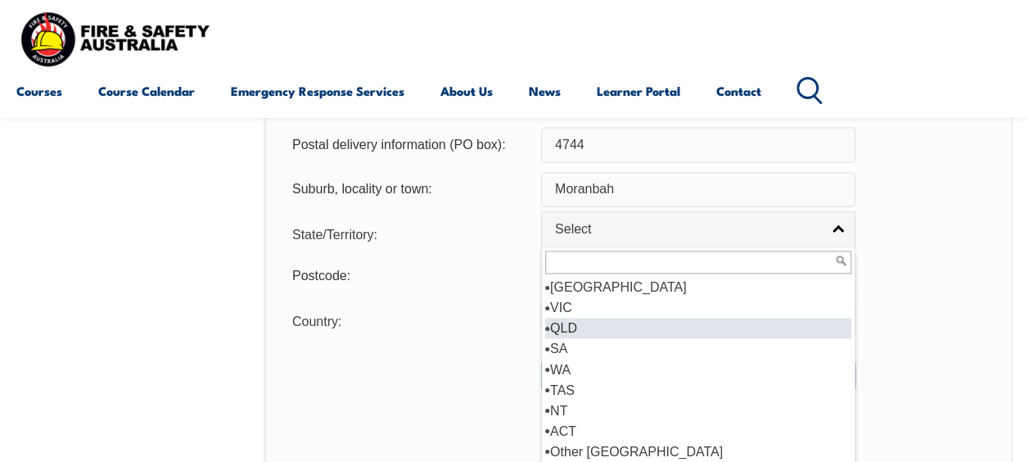
click at [726, 325] on li "QLD" at bounding box center [698, 328] width 306 height 20
select select "QLD"
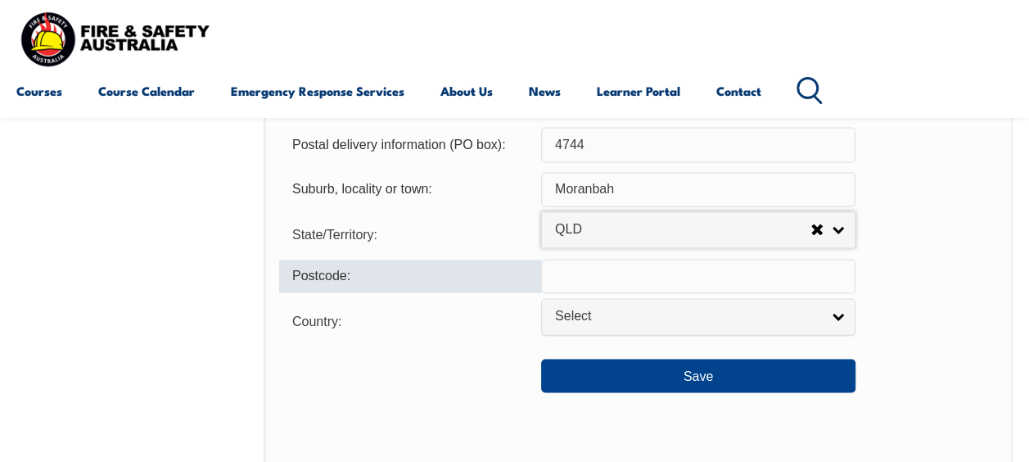
click at [740, 281] on input "text" at bounding box center [698, 276] width 314 height 34
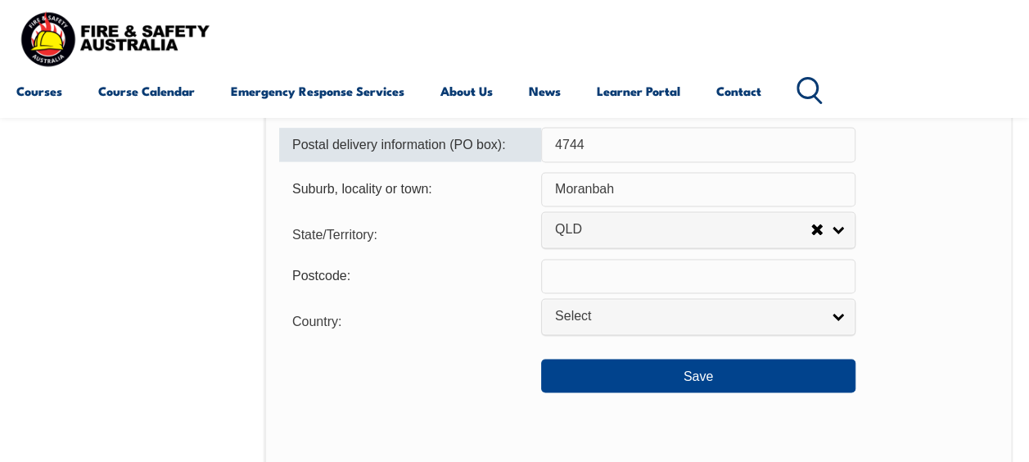
drag, startPoint x: 626, startPoint y: 138, endPoint x: 548, endPoint y: 147, distance: 78.3
click at [548, 147] on input "4744" at bounding box center [698, 144] width 314 height 34
click at [581, 285] on input "text" at bounding box center [698, 276] width 314 height 34
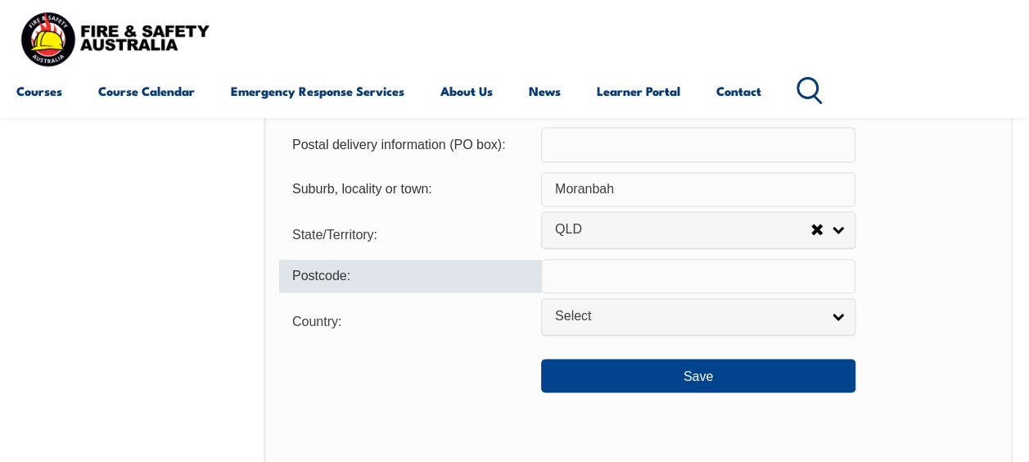
paste input "4744"
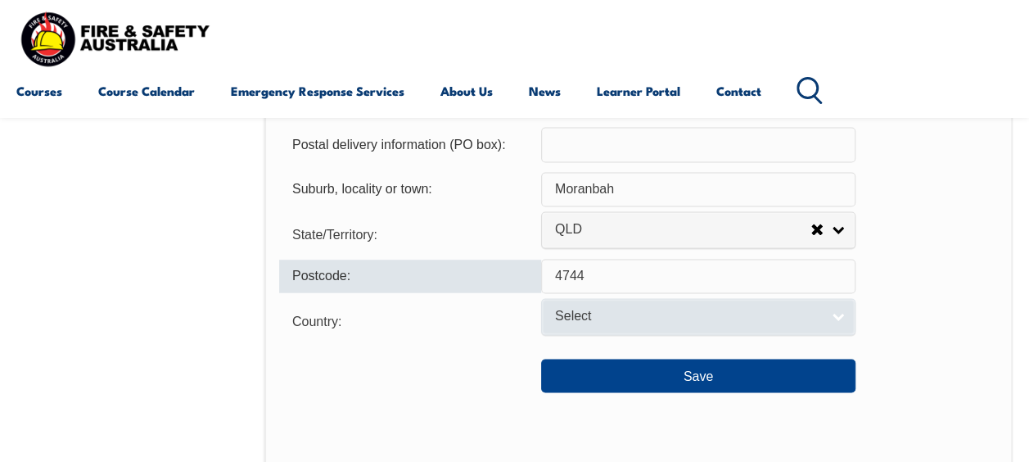
type input "4744"
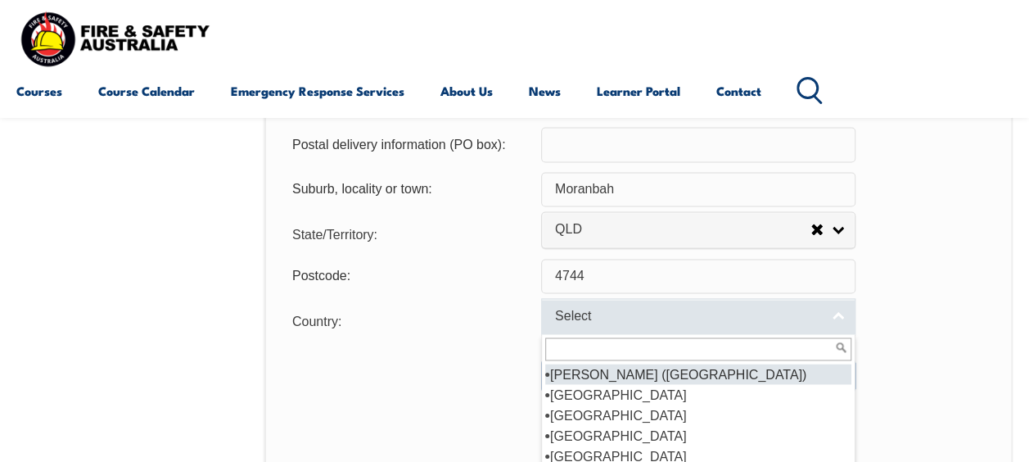
click at [565, 313] on span "Select" at bounding box center [687, 316] width 265 height 17
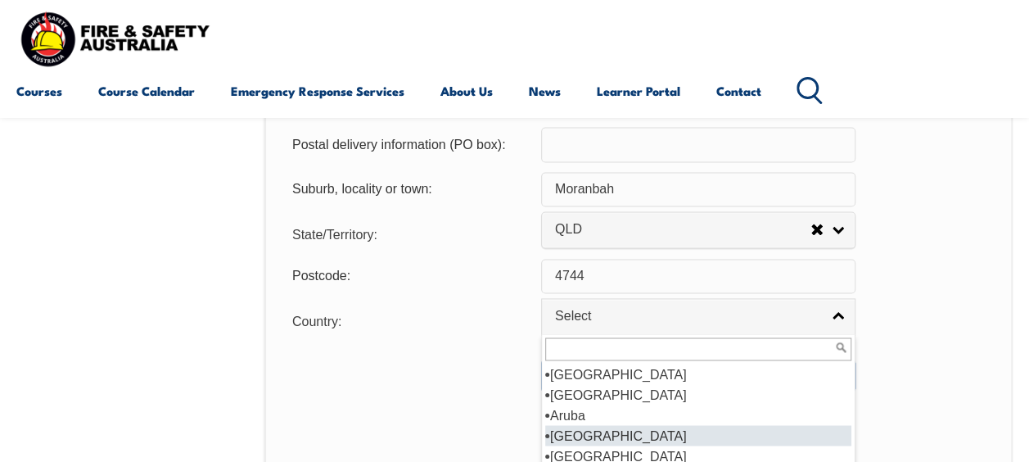
scroll to position [215, 0]
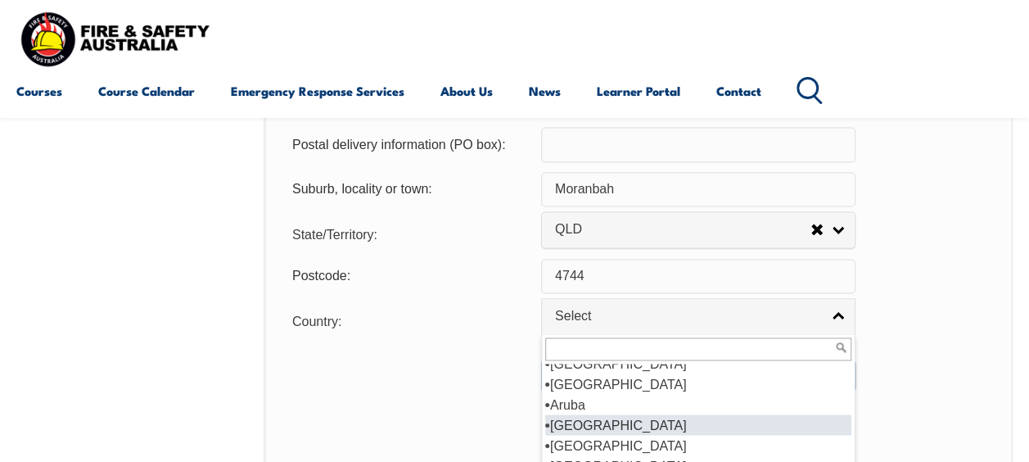
click at [595, 419] on li "[GEOGRAPHIC_DATA]" at bounding box center [698, 424] width 306 height 20
select select "1101"
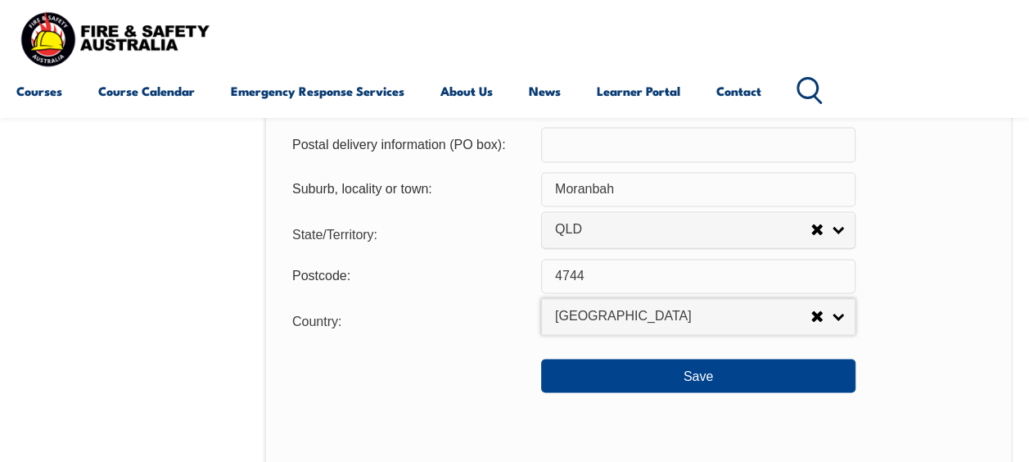
click at [658, 355] on div "Save" at bounding box center [638, 369] width 719 height 46
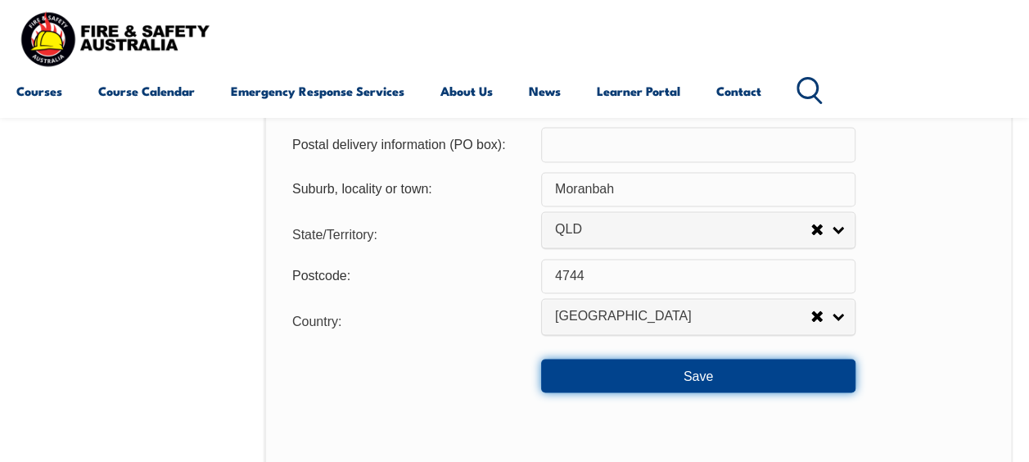
click at [656, 369] on button "Save" at bounding box center [698, 375] width 314 height 33
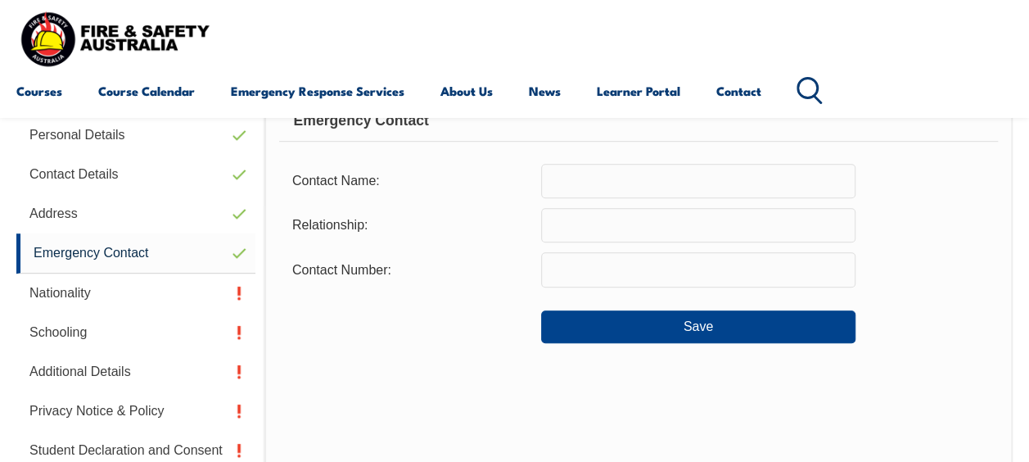
scroll to position [414, 0]
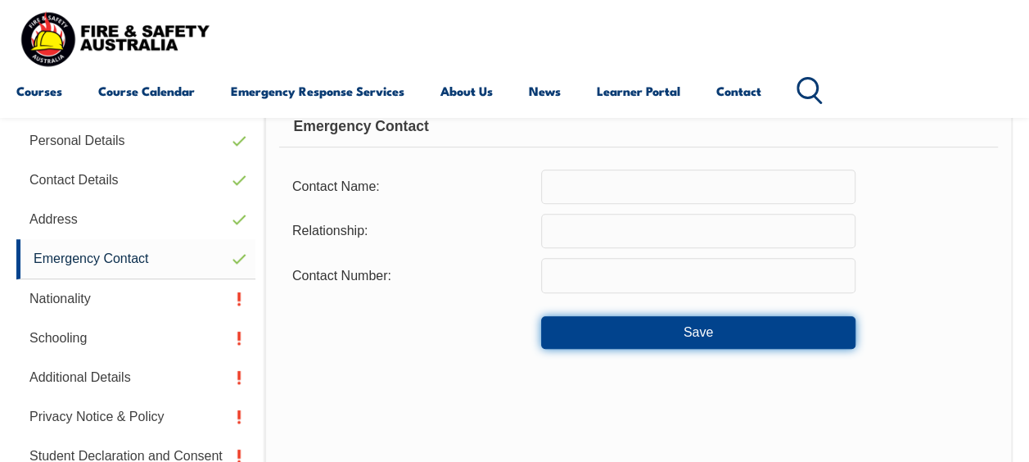
click at [650, 319] on button "Save" at bounding box center [698, 332] width 314 height 33
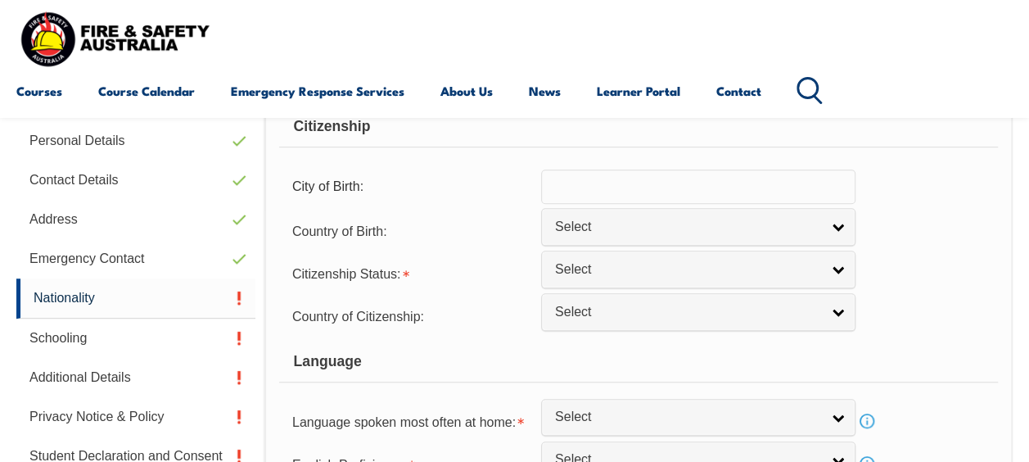
click at [644, 181] on input "text" at bounding box center [698, 187] width 314 height 34
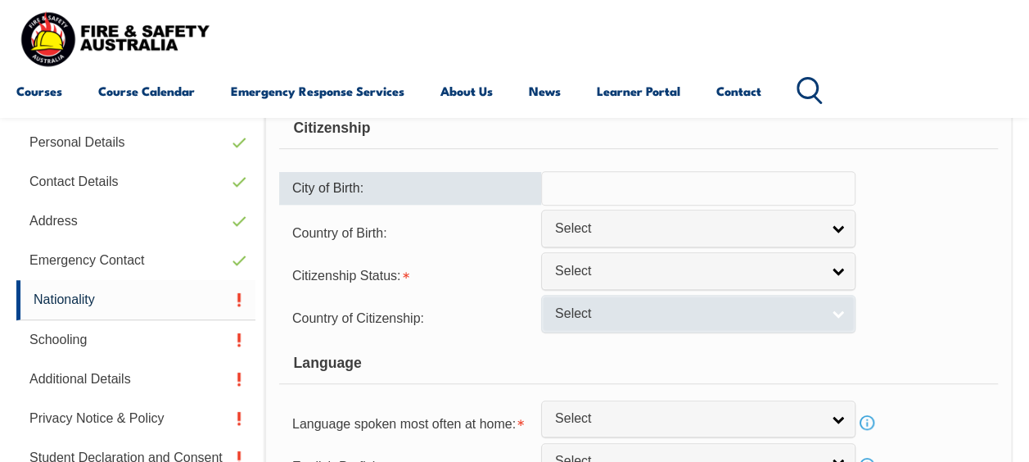
scroll to position [411, 0]
type input "[GEOGRAPHIC_DATA]"
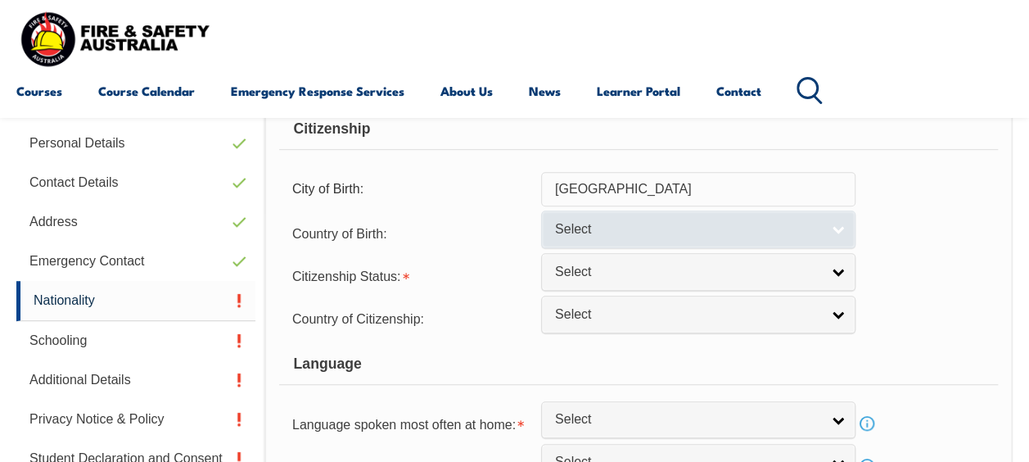
click at [711, 225] on span "Select" at bounding box center [687, 229] width 265 height 17
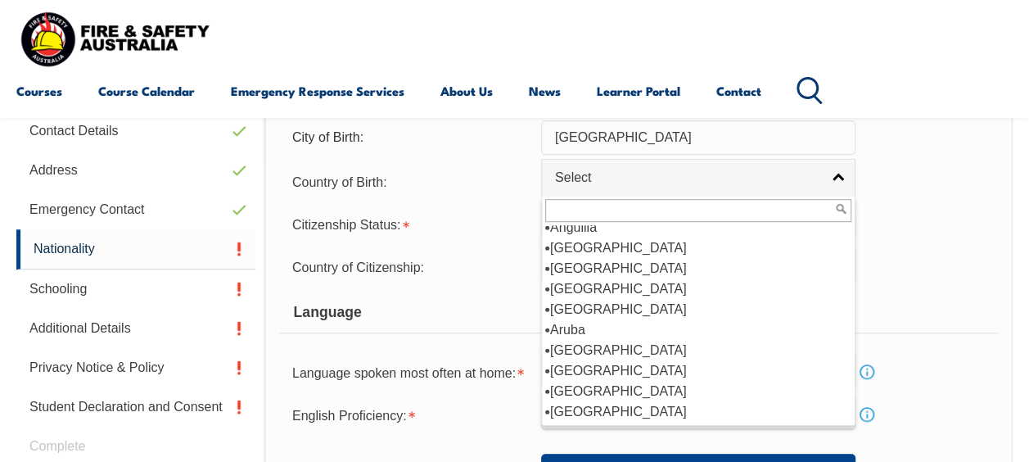
scroll to position [482, 0]
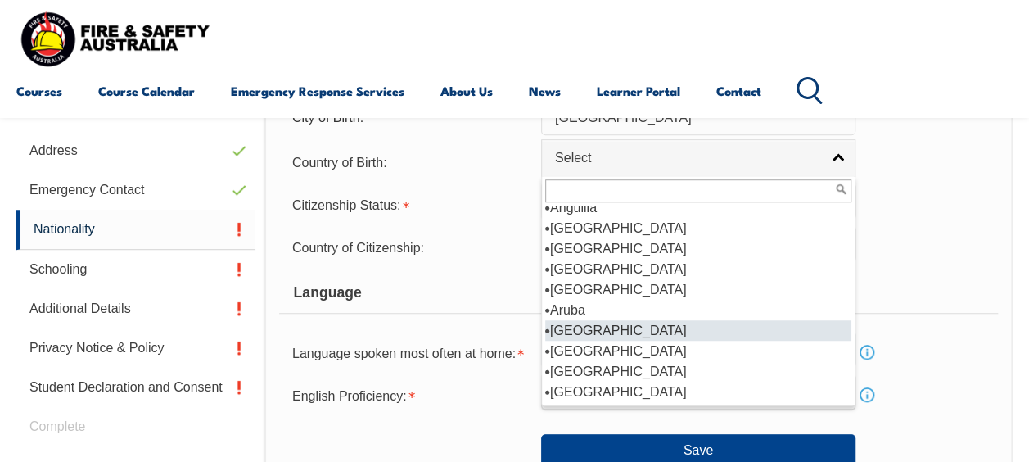
click at [713, 330] on li "[GEOGRAPHIC_DATA]" at bounding box center [698, 330] width 306 height 20
select select "1101"
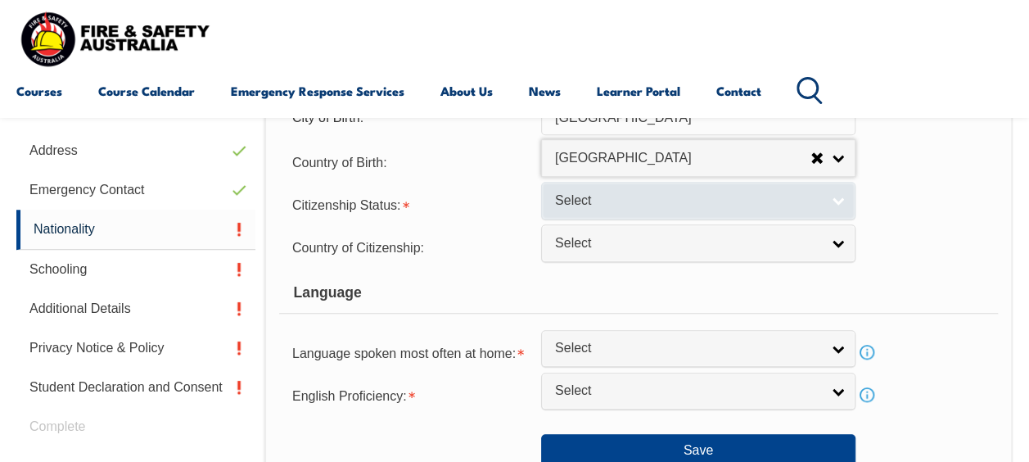
click at [601, 201] on span "Select" at bounding box center [687, 200] width 265 height 17
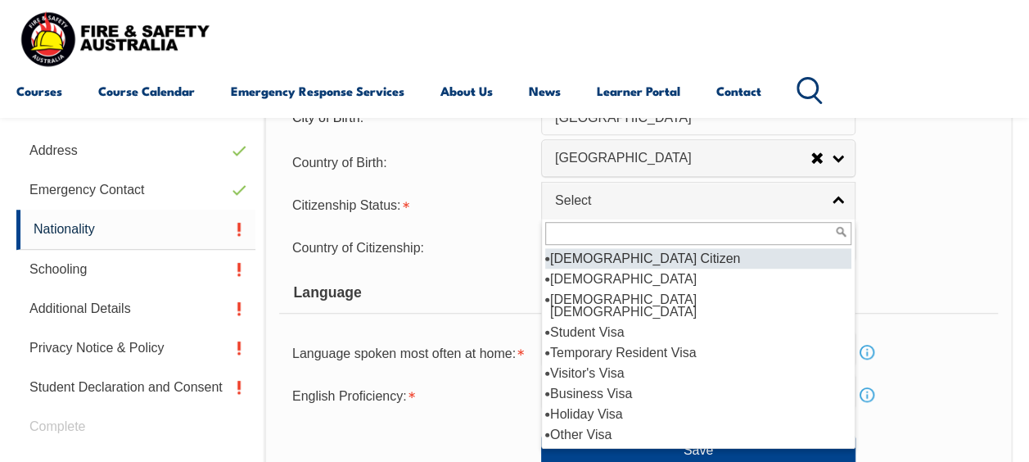
click at [609, 256] on li "[DEMOGRAPHIC_DATA] Citizen" at bounding box center [698, 258] width 306 height 20
select select "1"
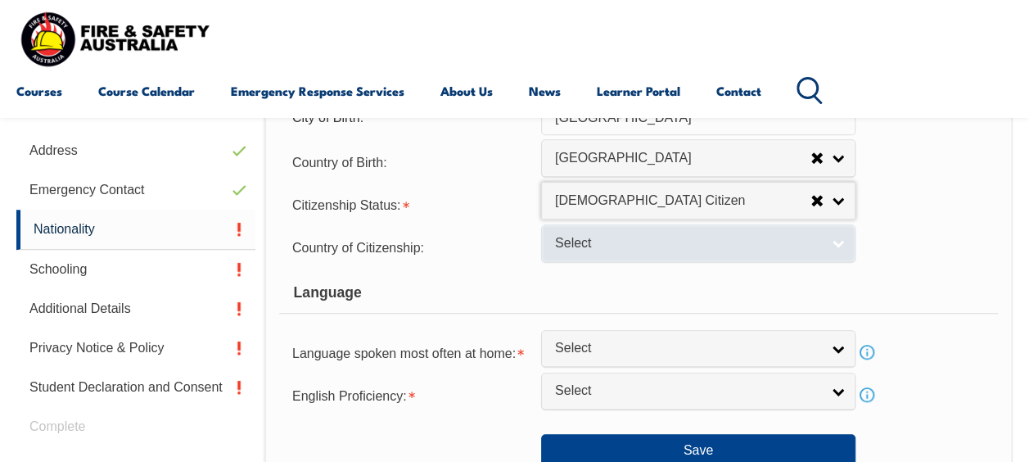
click at [585, 228] on link "Select" at bounding box center [698, 242] width 314 height 37
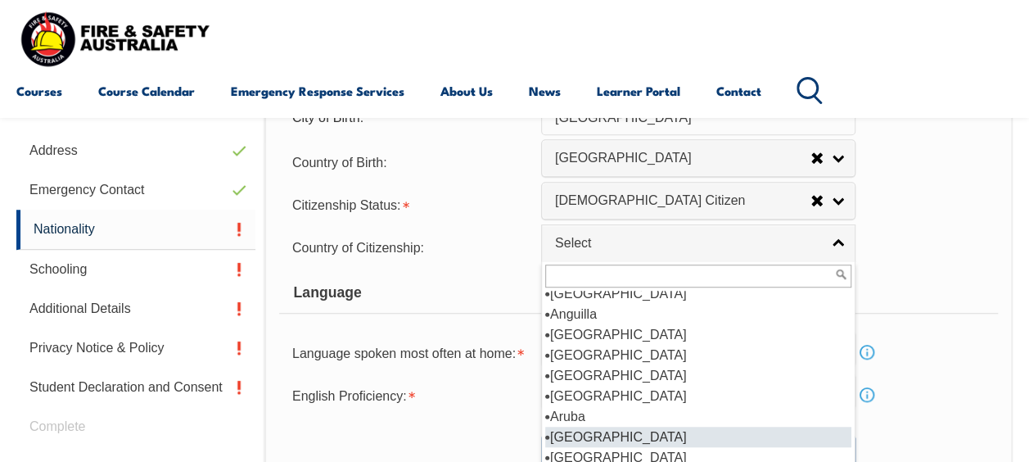
scroll to position [193, 0]
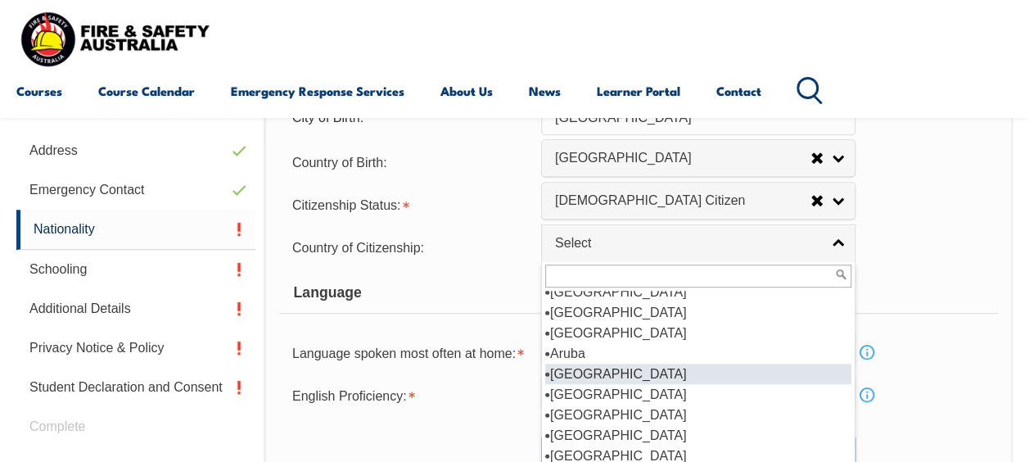
click at [585, 377] on li "[GEOGRAPHIC_DATA]" at bounding box center [698, 374] width 306 height 20
select select "1101"
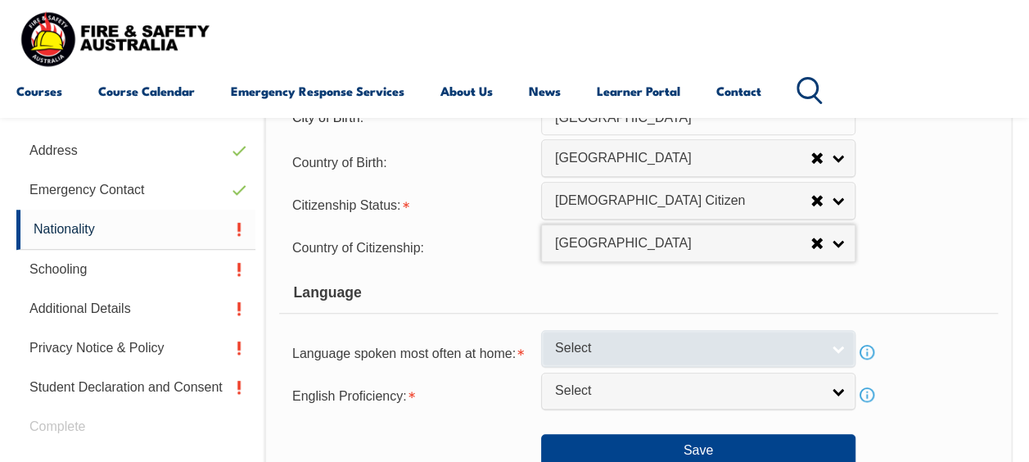
click at [595, 361] on link "Select" at bounding box center [698, 348] width 314 height 37
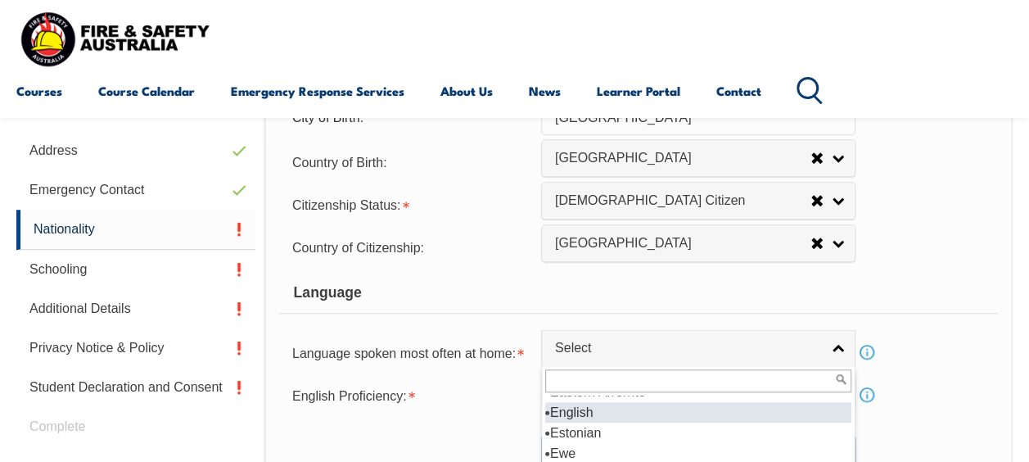
scroll to position [2050, 0]
click at [584, 409] on li "English" at bounding box center [698, 415] width 306 height 20
select select "1201"
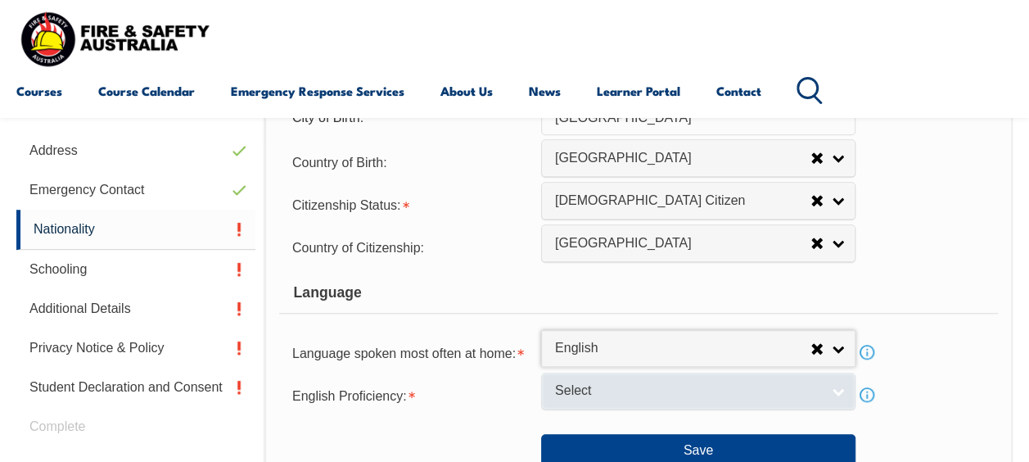
click at [590, 391] on span "Select" at bounding box center [687, 390] width 265 height 17
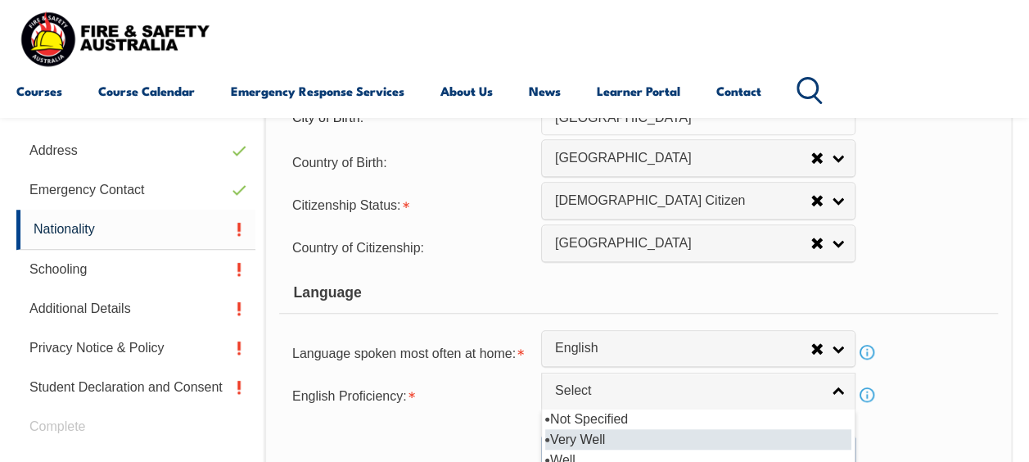
click at [578, 440] on li "Very Well" at bounding box center [698, 439] width 306 height 20
select select "1"
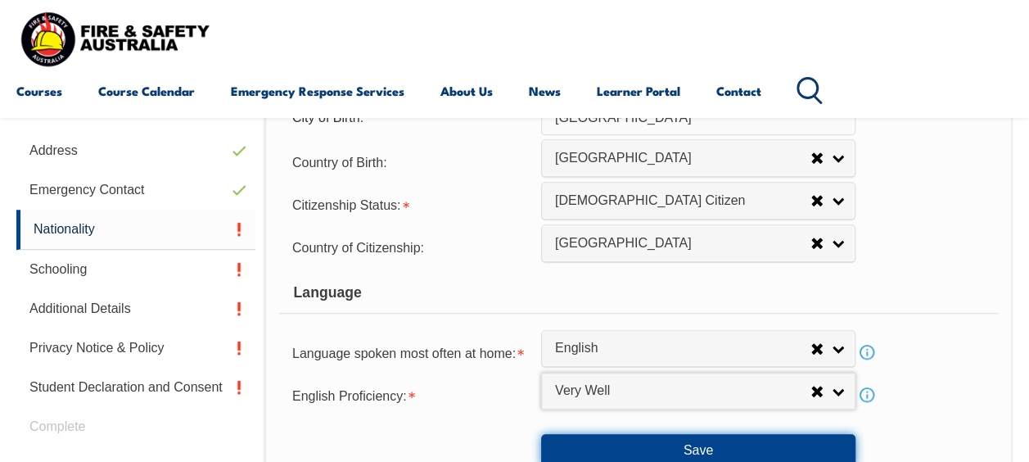
click at [601, 437] on button "Save" at bounding box center [698, 450] width 314 height 33
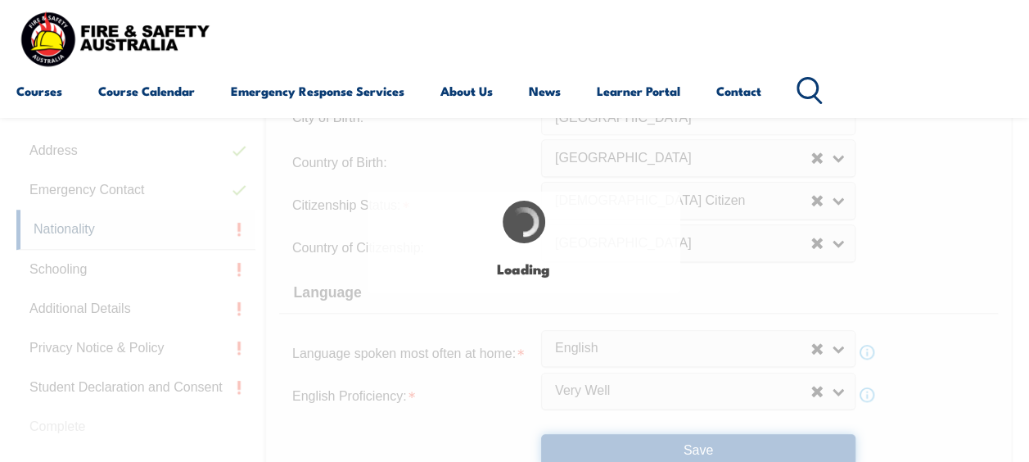
select select "false"
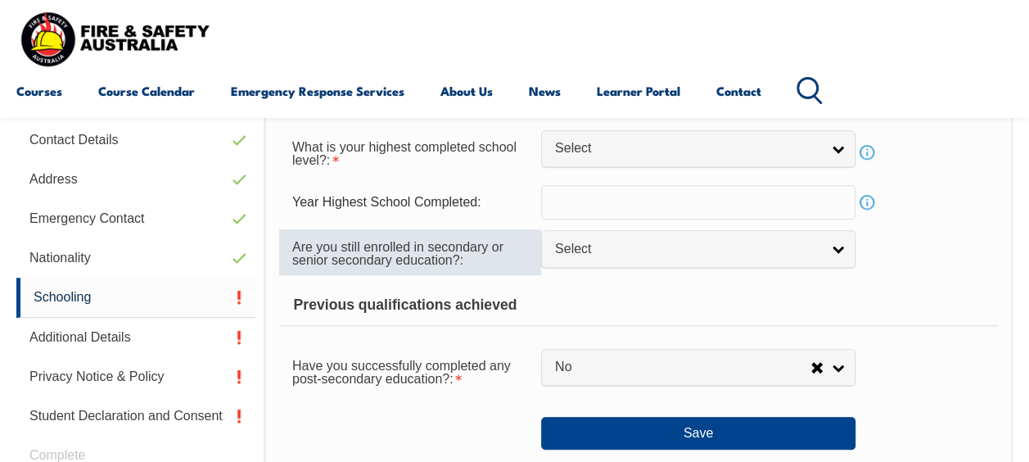
scroll to position [413, 0]
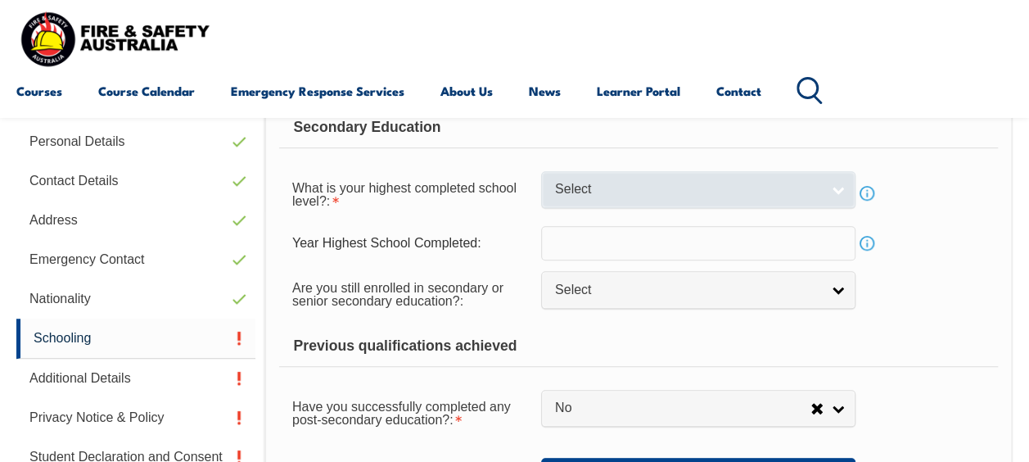
click at [585, 192] on span "Select" at bounding box center [687, 189] width 265 height 17
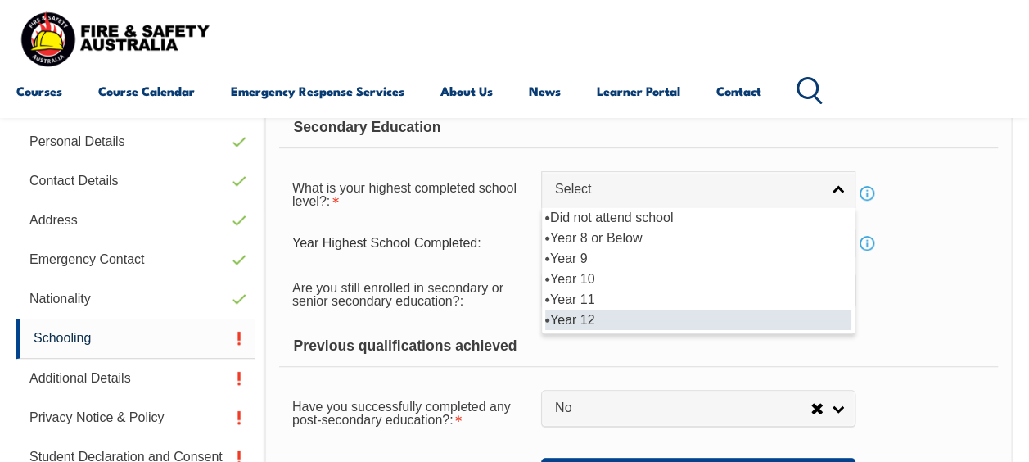
click at [573, 313] on li "Year 12" at bounding box center [698, 320] width 306 height 20
select select "12"
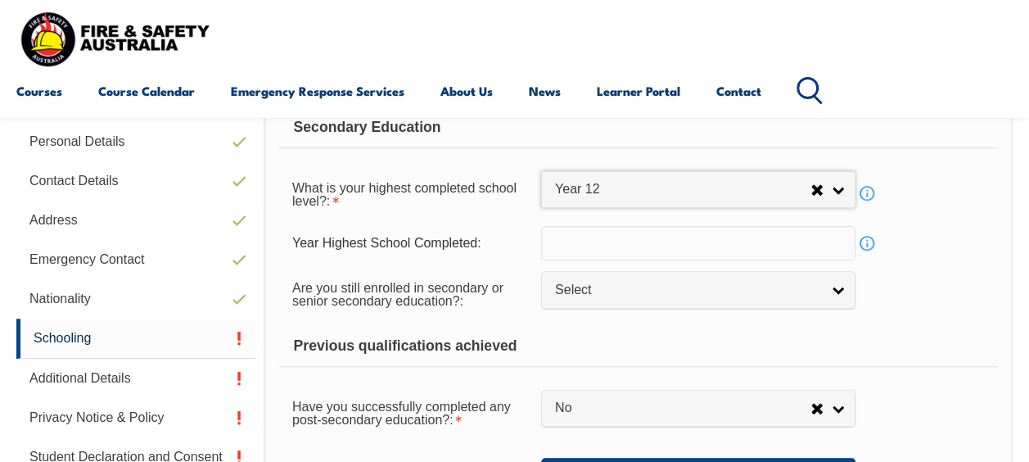
click at [597, 241] on input "text" at bounding box center [698, 243] width 314 height 34
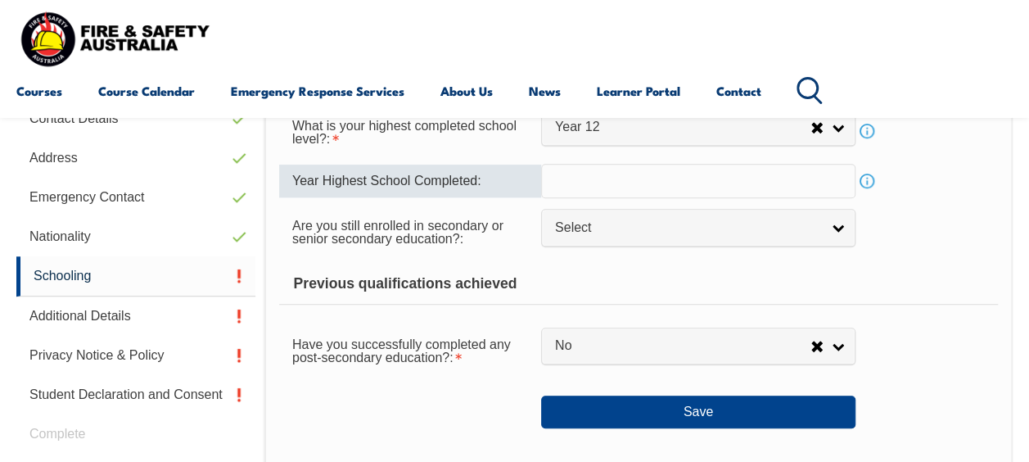
scroll to position [477, 0]
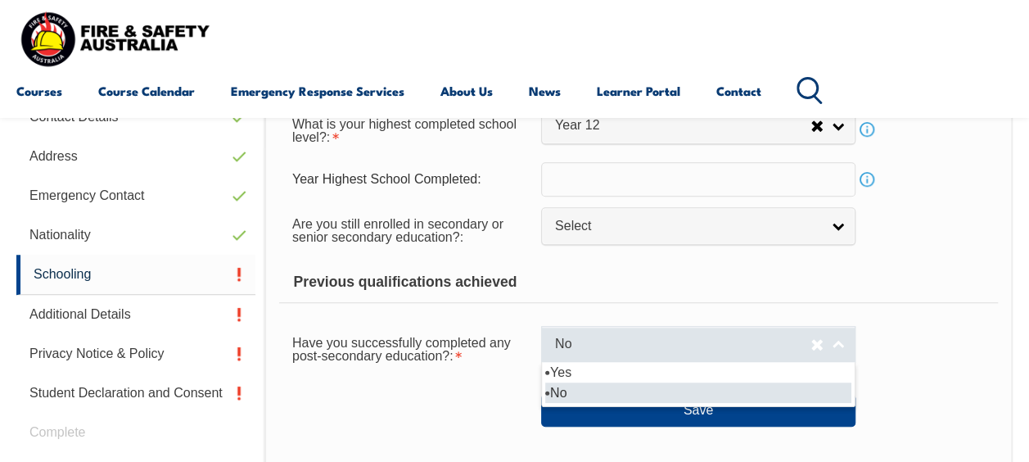
click at [624, 343] on span "No" at bounding box center [683, 344] width 256 height 17
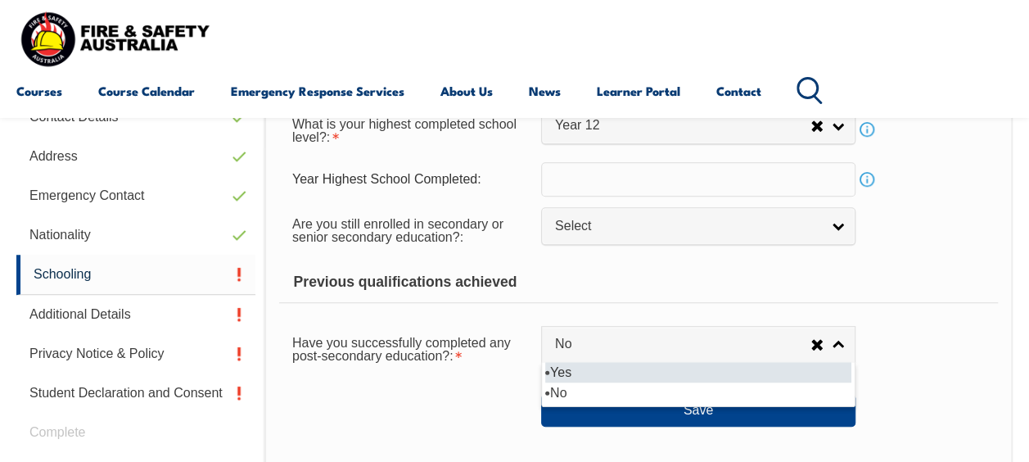
click at [609, 376] on li "Yes" at bounding box center [698, 372] width 306 height 20
select select "true"
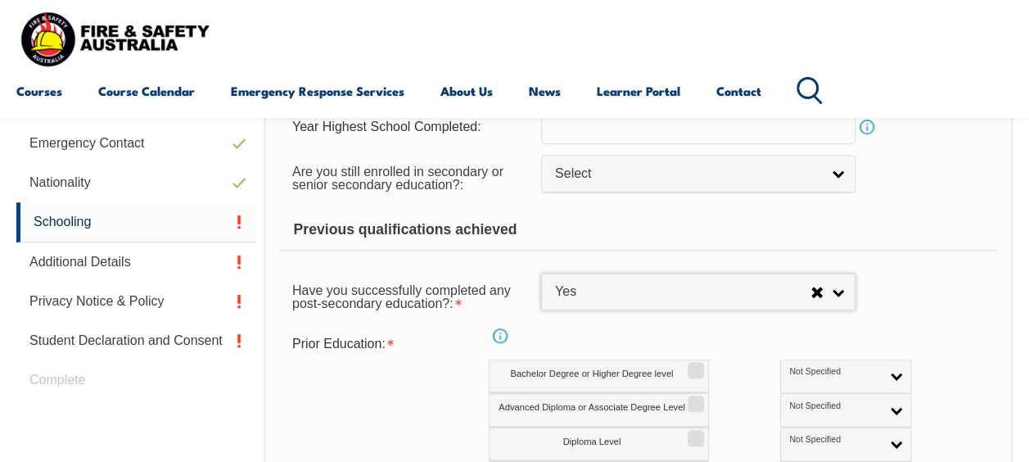
scroll to position [527, 0]
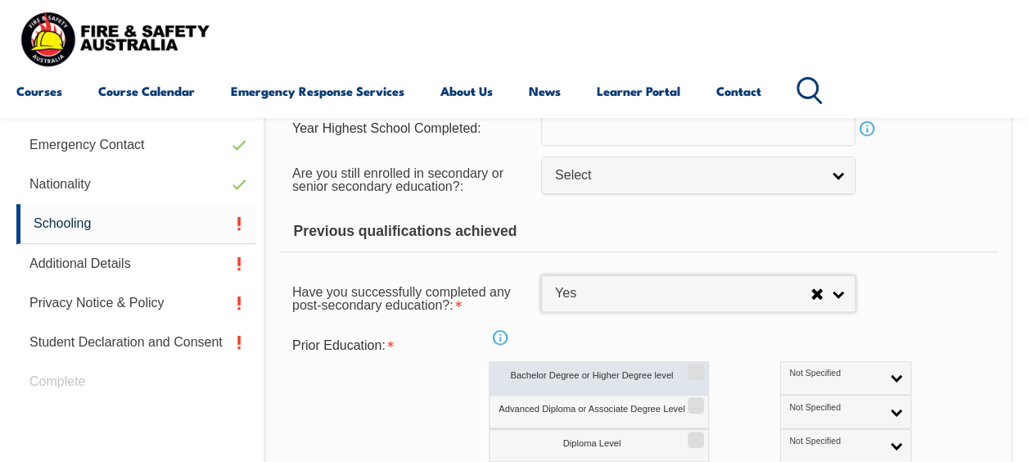
click at [695, 367] on input "Bachelor Degree or Higher Degree level" at bounding box center [694, 366] width 10 height 2
checkbox input "true"
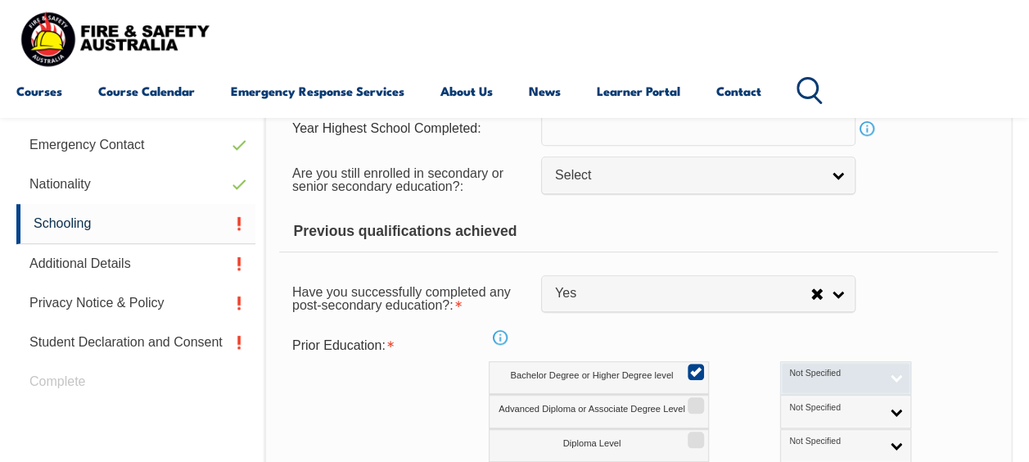
click at [804, 368] on span "Not Specified" at bounding box center [835, 373] width 91 height 11
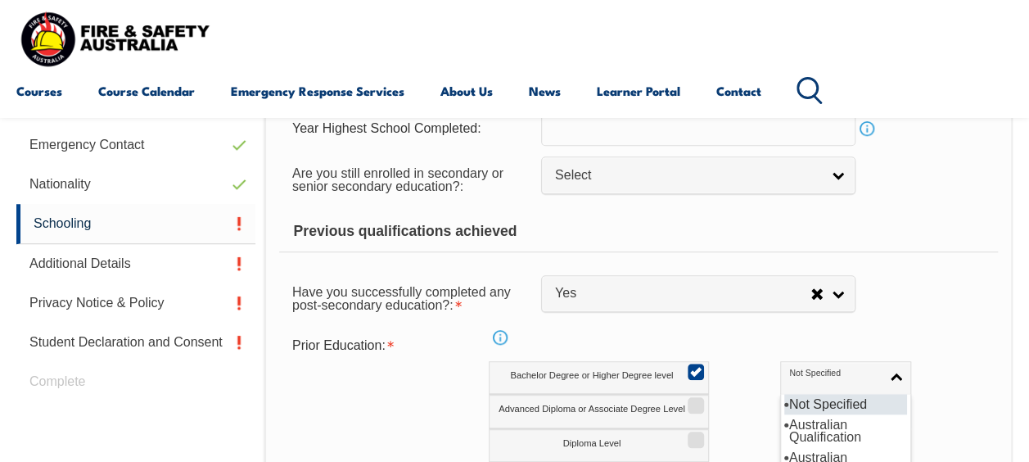
click at [786, 414] on li "Australian Qualification" at bounding box center [846, 430] width 123 height 33
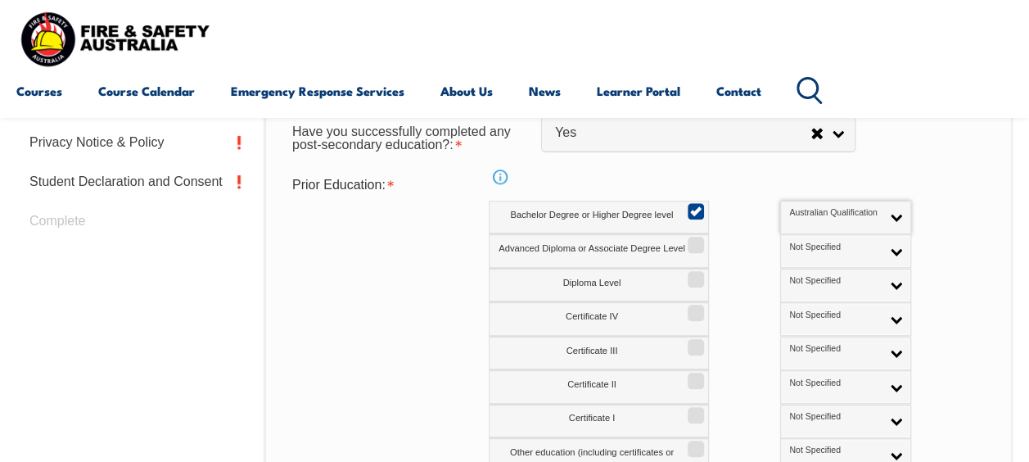
scroll to position [811, 0]
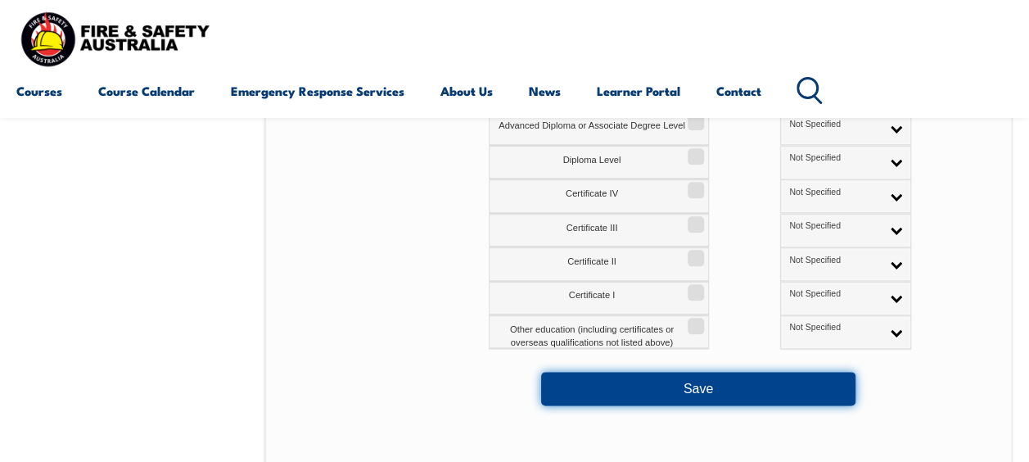
click at [786, 391] on button "Save" at bounding box center [698, 388] width 314 height 33
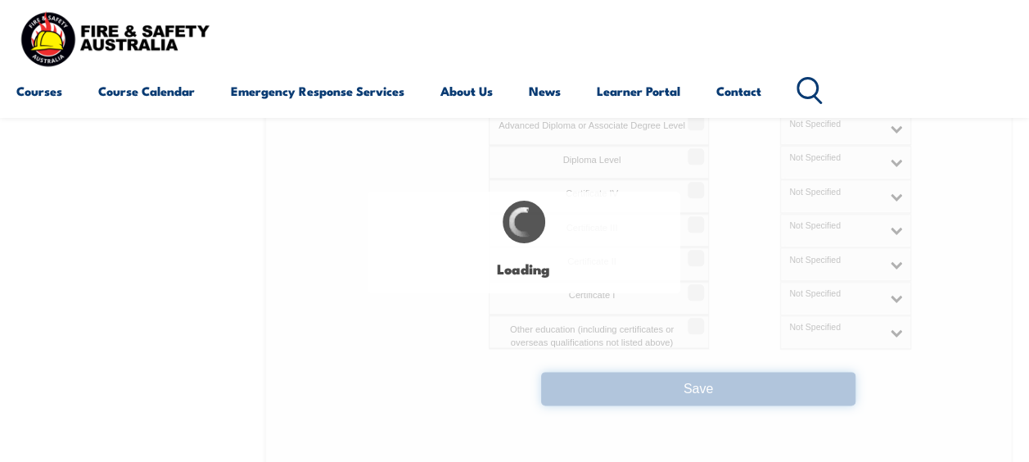
select select
select select "true"
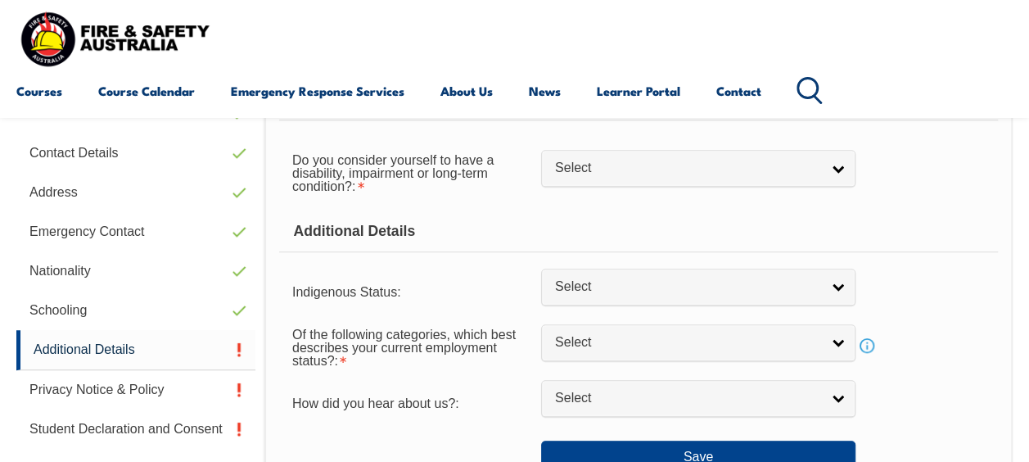
scroll to position [414, 0]
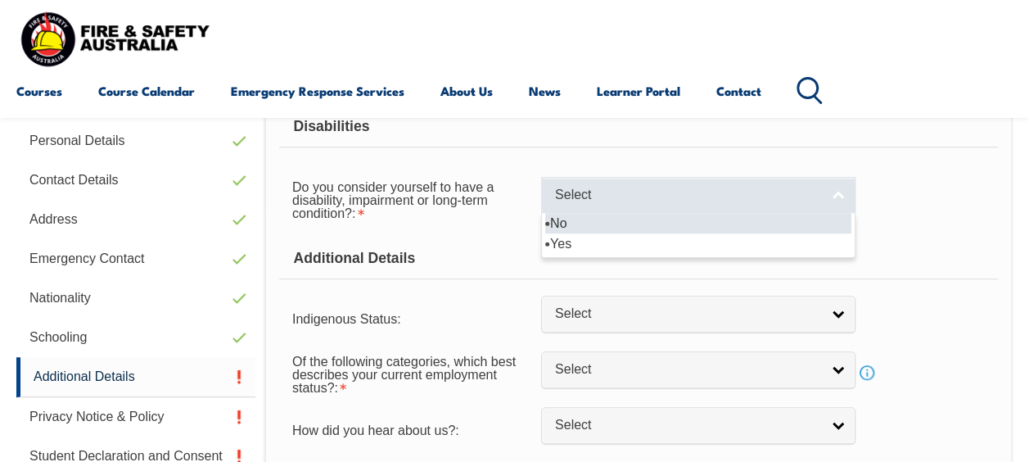
click at [724, 190] on span "Select" at bounding box center [687, 195] width 265 height 17
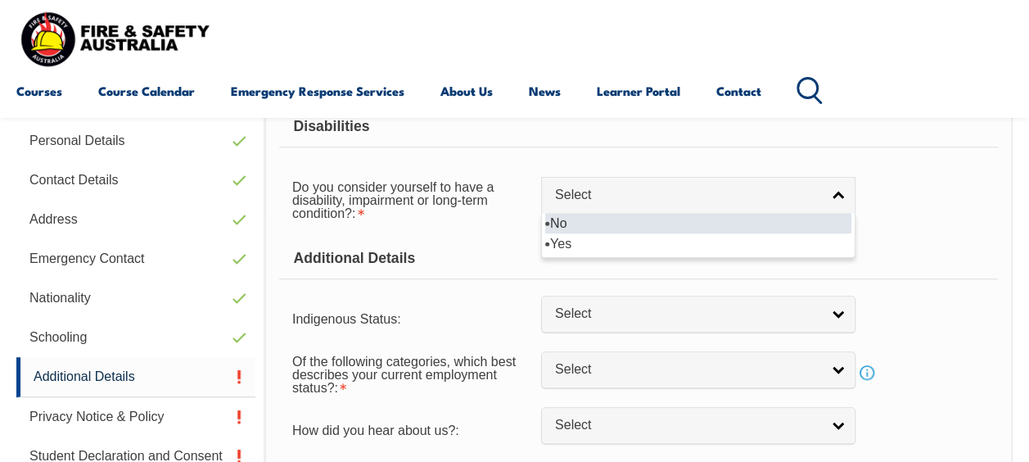
click at [687, 222] on li "No" at bounding box center [698, 223] width 306 height 20
select select "false"
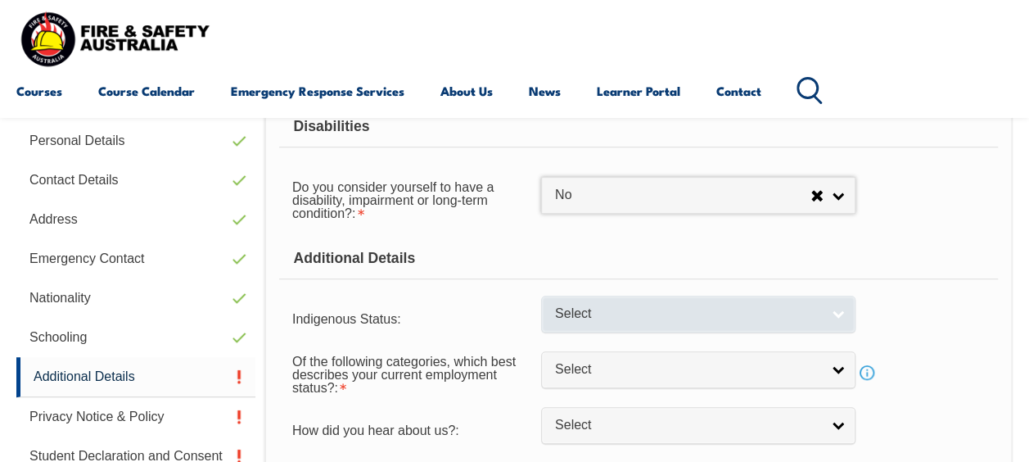
scroll to position [451, 0]
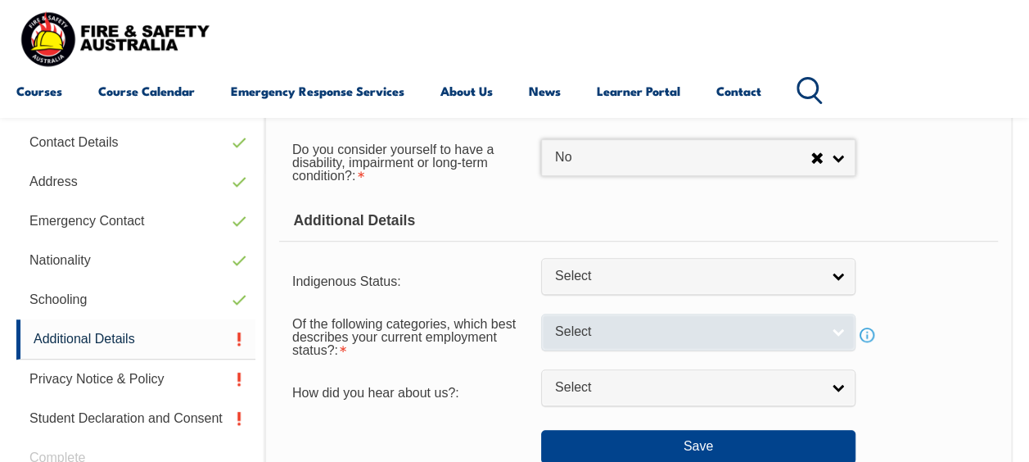
click at [643, 317] on link "Select" at bounding box center [698, 332] width 314 height 37
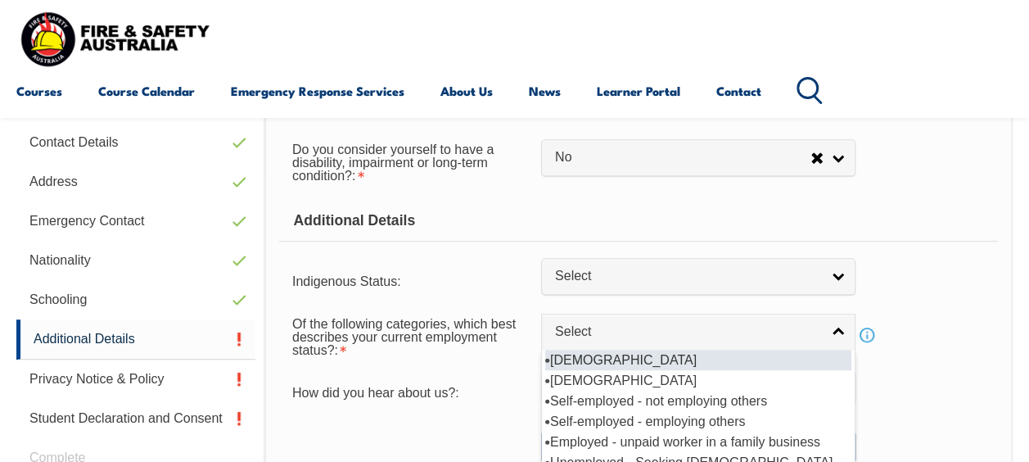
click at [624, 360] on li "[DEMOGRAPHIC_DATA]" at bounding box center [698, 360] width 306 height 20
select select "1"
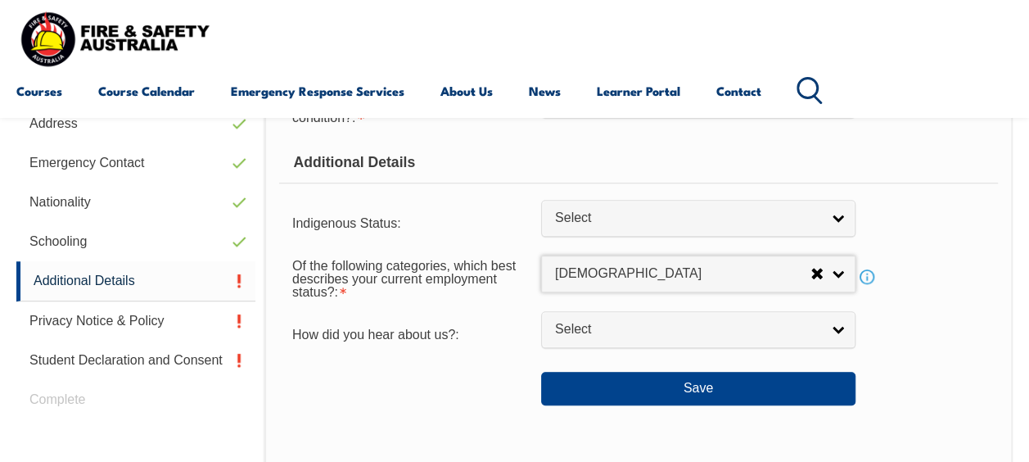
scroll to position [510, 0]
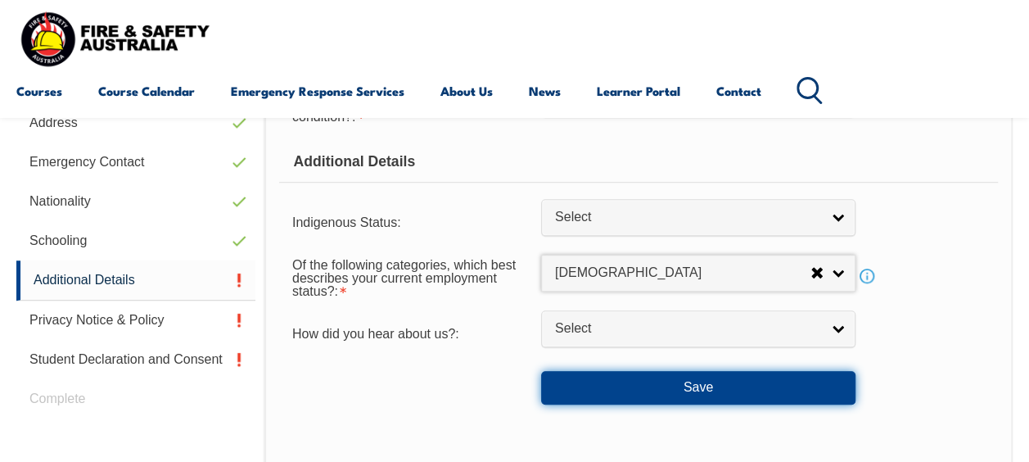
click at [631, 400] on button "Save" at bounding box center [698, 387] width 314 height 33
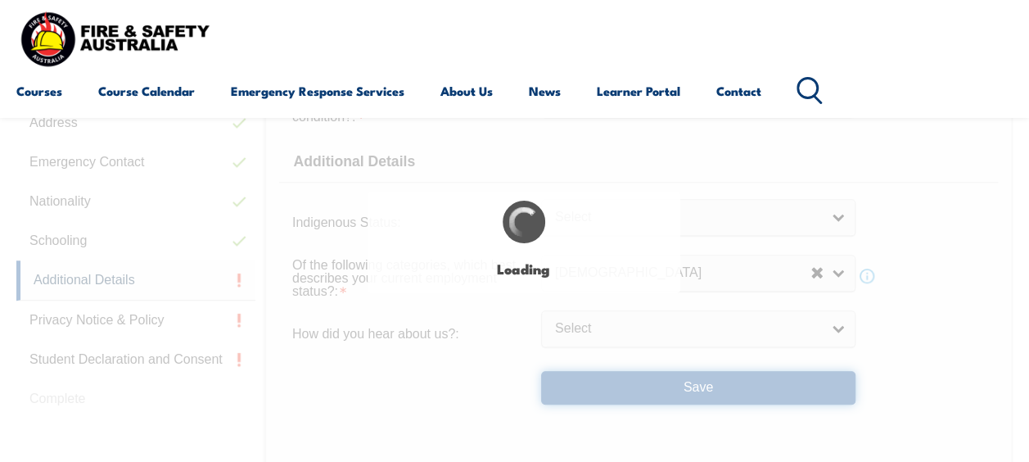
select select "false"
select select
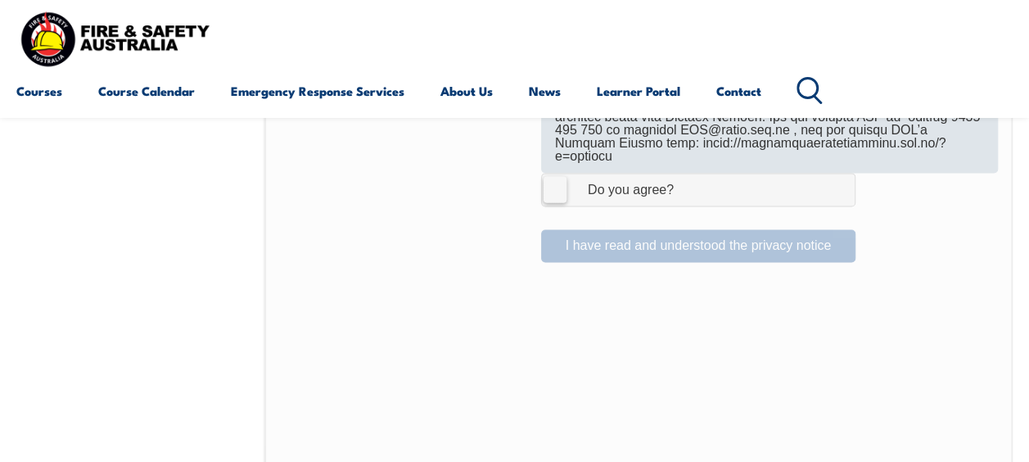
scroll to position [1217, 0]
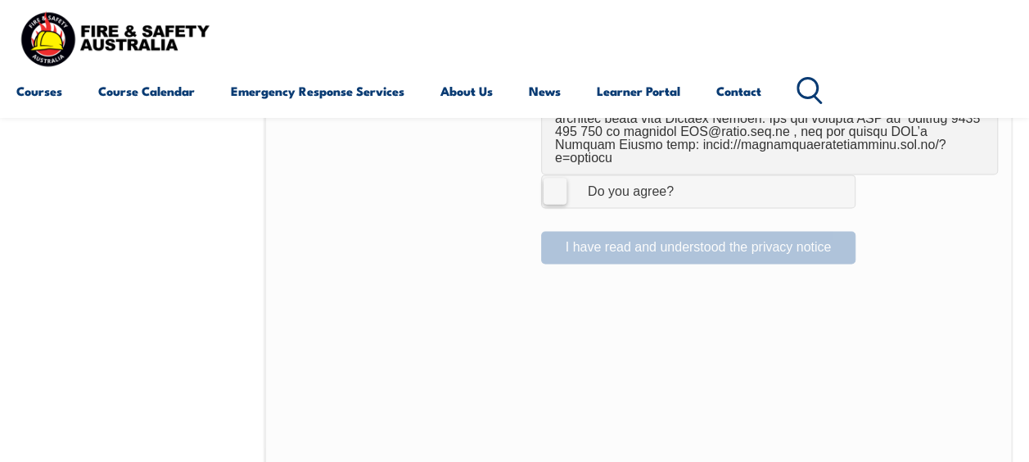
click at [567, 185] on div "Do you agree?" at bounding box center [614, 191] width 119 height 13
click at [687, 175] on input "I Agree Do you agree?" at bounding box center [701, 190] width 28 height 31
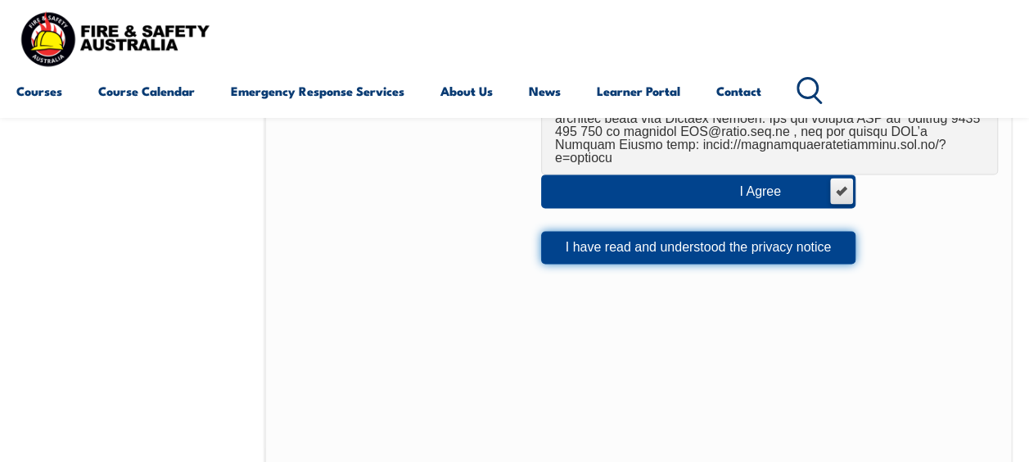
click at [607, 231] on button "I have read and understood the privacy notice" at bounding box center [698, 247] width 314 height 33
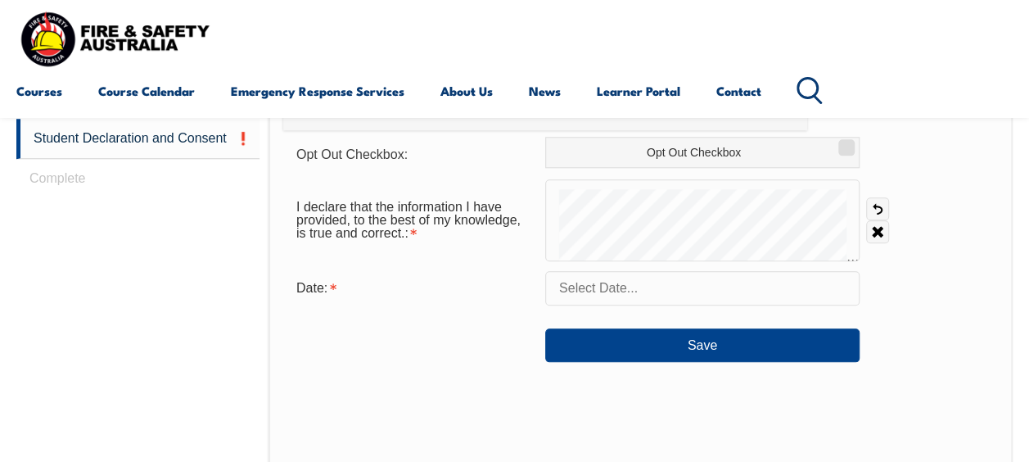
scroll to position [735, 0]
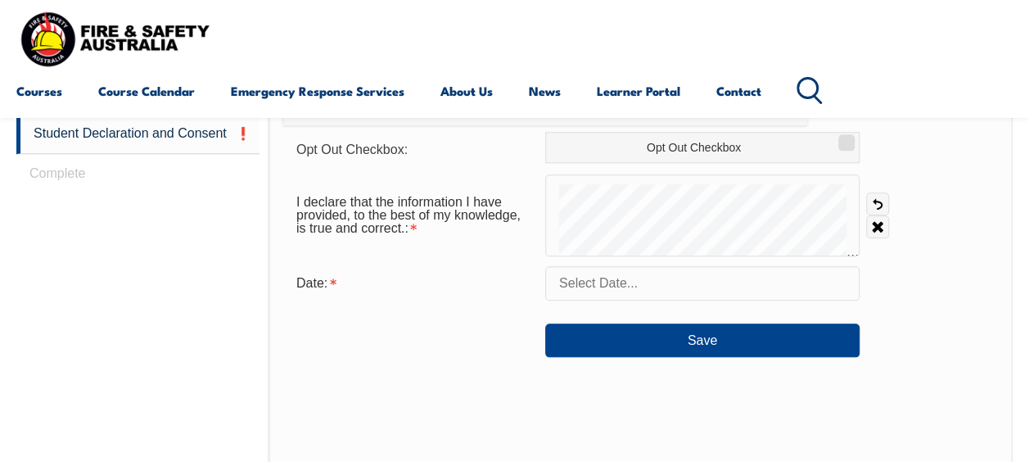
click at [760, 286] on input "text" at bounding box center [702, 283] width 314 height 34
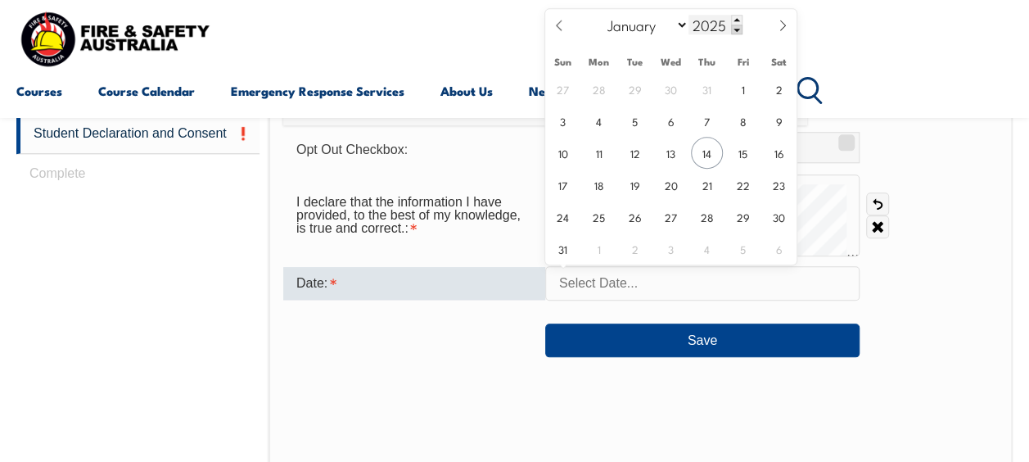
click at [735, 29] on span at bounding box center [736, 30] width 11 height 10
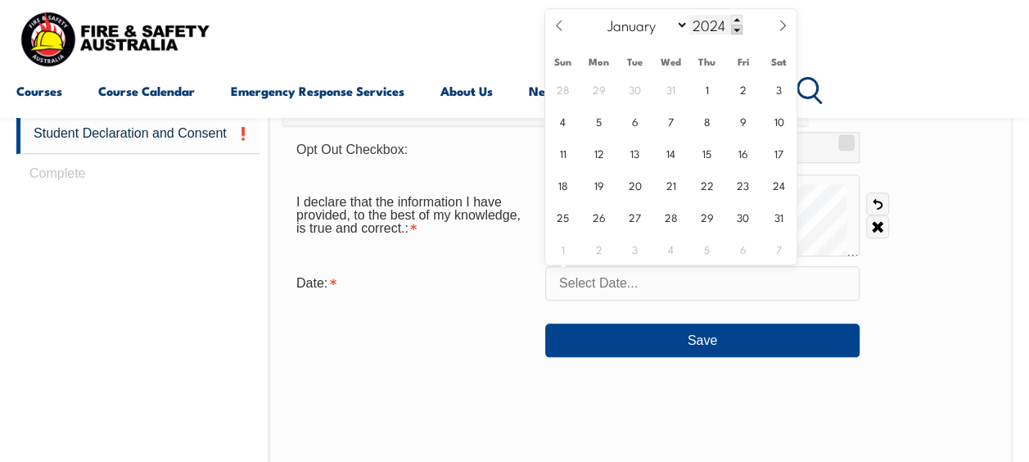
click at [735, 29] on span at bounding box center [736, 30] width 11 height 10
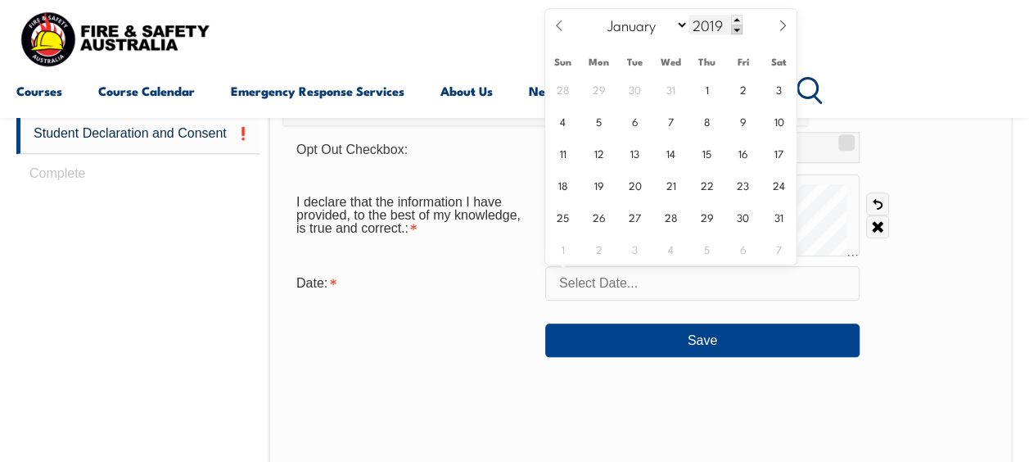
click at [735, 29] on span at bounding box center [736, 30] width 11 height 10
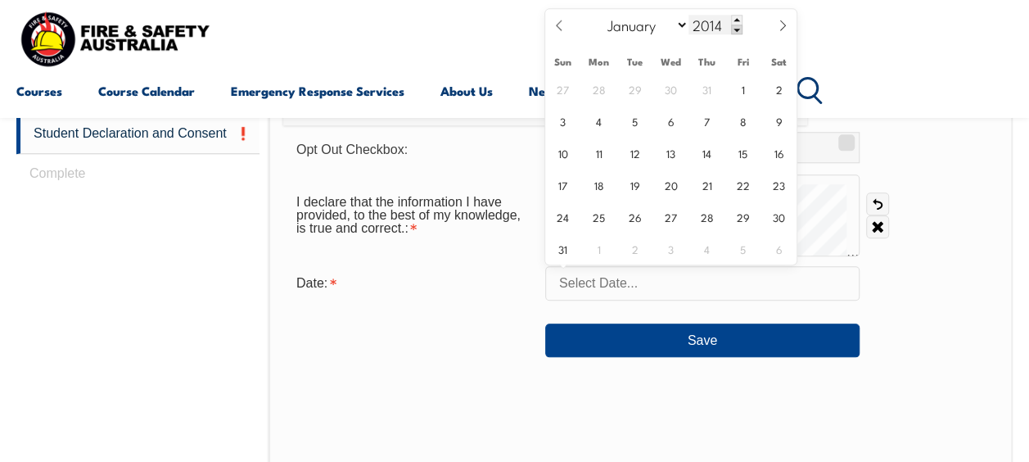
click at [735, 29] on span at bounding box center [736, 30] width 11 height 10
click at [735, 28] on span at bounding box center [736, 30] width 11 height 10
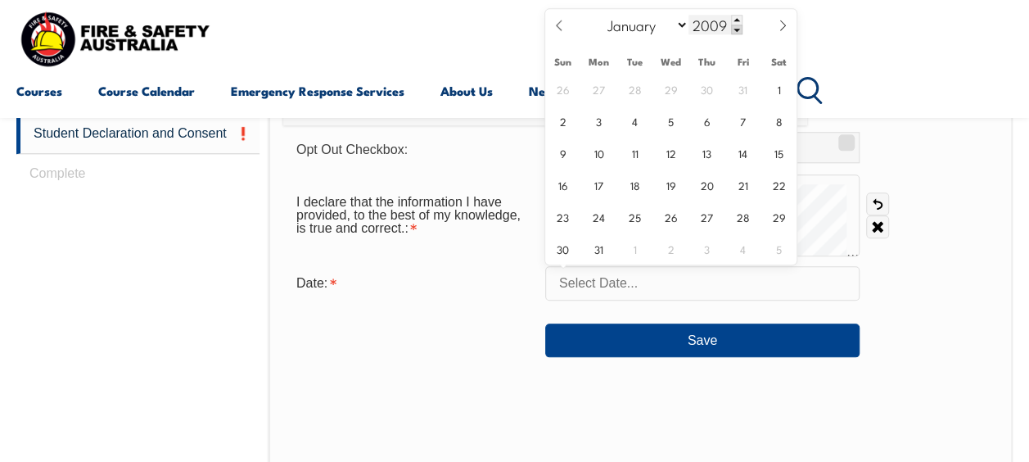
click at [735, 28] on span at bounding box center [736, 30] width 11 height 10
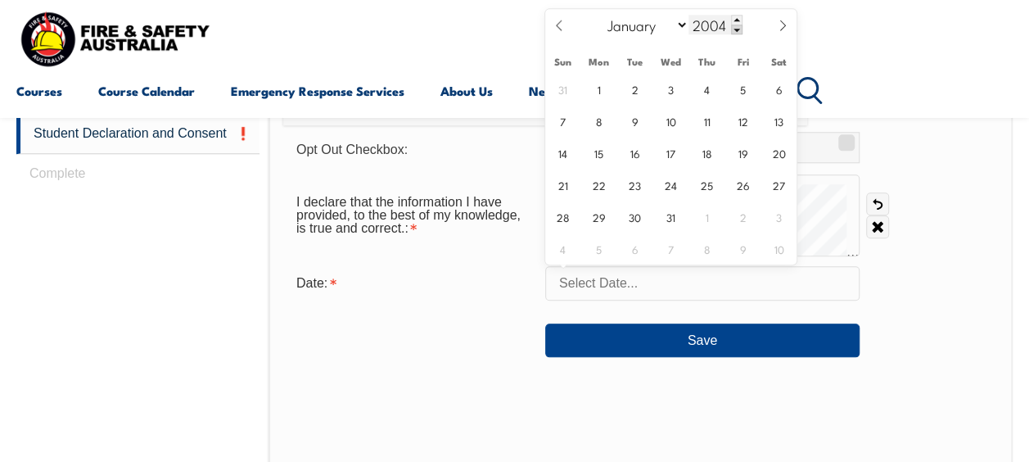
click at [735, 28] on span at bounding box center [736, 30] width 11 height 10
click at [734, 27] on span at bounding box center [736, 30] width 11 height 10
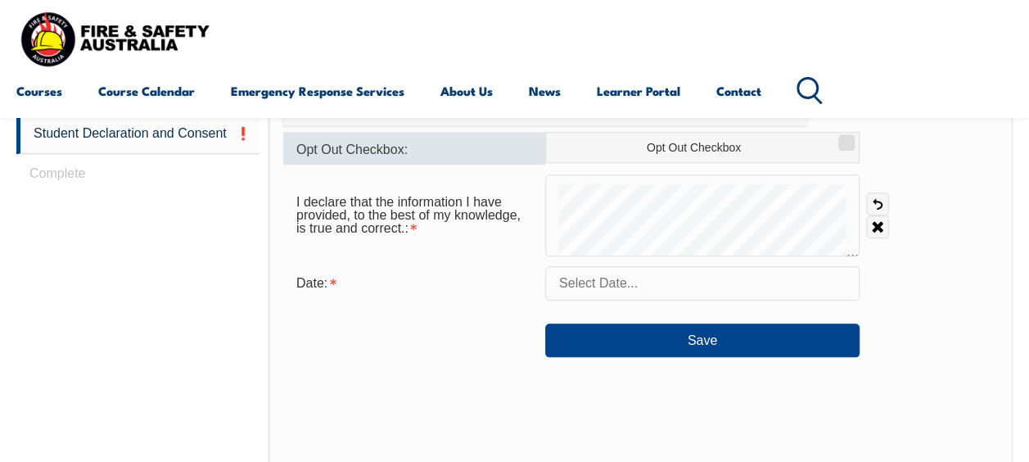
drag, startPoint x: 498, startPoint y: 148, endPoint x: 507, endPoint y: 161, distance: 15.9
click at [498, 148] on div "Opt Out Checkbox:" at bounding box center [414, 148] width 262 height 33
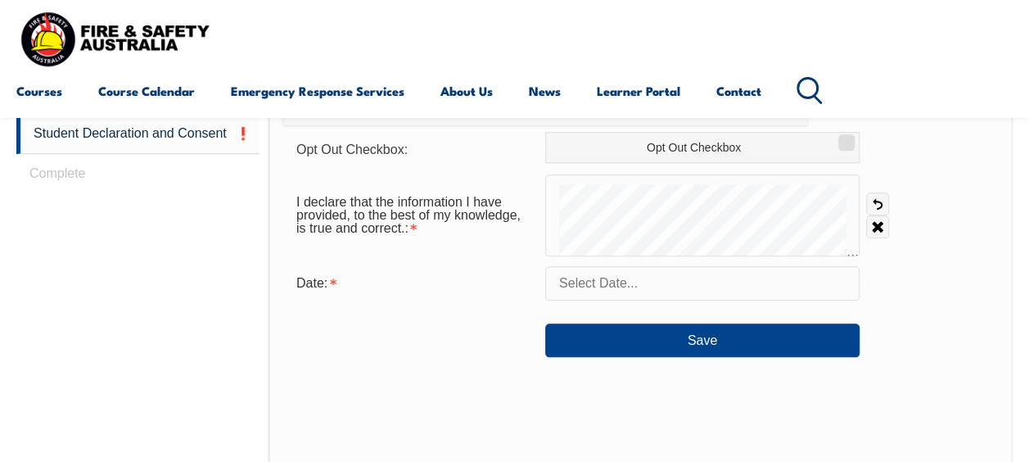
click at [713, 277] on input "text" at bounding box center [702, 283] width 314 height 34
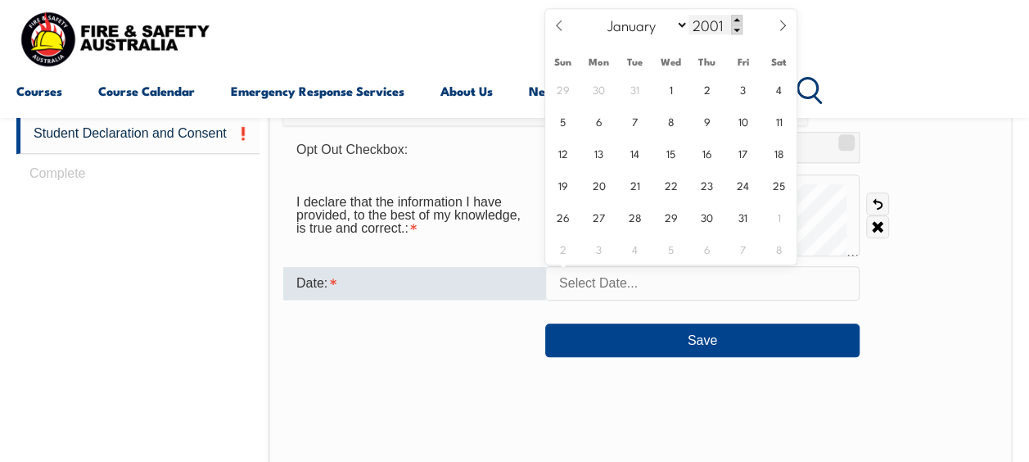
click at [739, 18] on span at bounding box center [736, 20] width 11 height 10
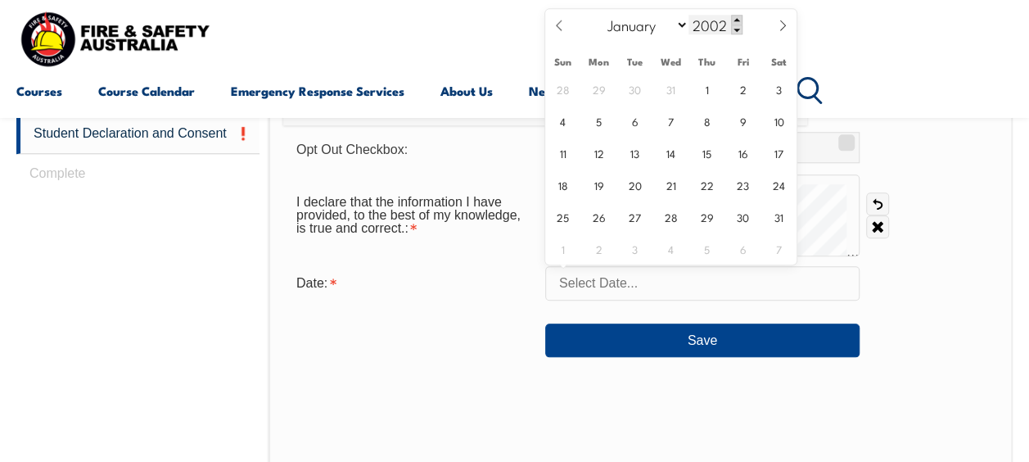
click at [738, 18] on span at bounding box center [736, 20] width 11 height 10
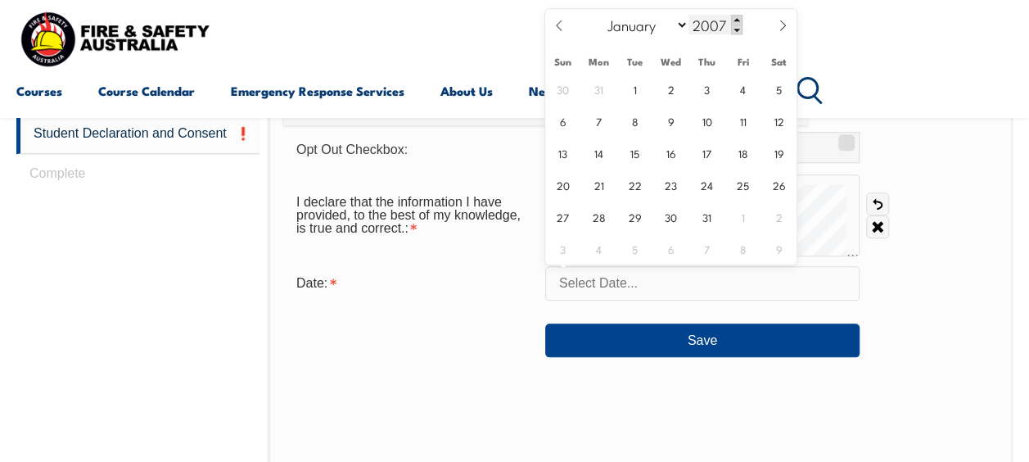
click at [738, 18] on span at bounding box center [736, 20] width 11 height 10
click at [737, 18] on span at bounding box center [736, 20] width 11 height 10
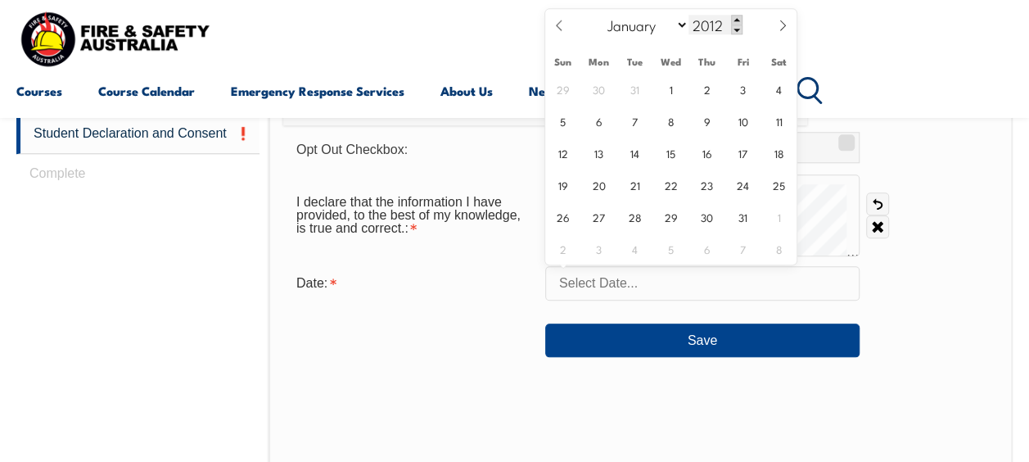
click at [737, 18] on span at bounding box center [736, 20] width 11 height 10
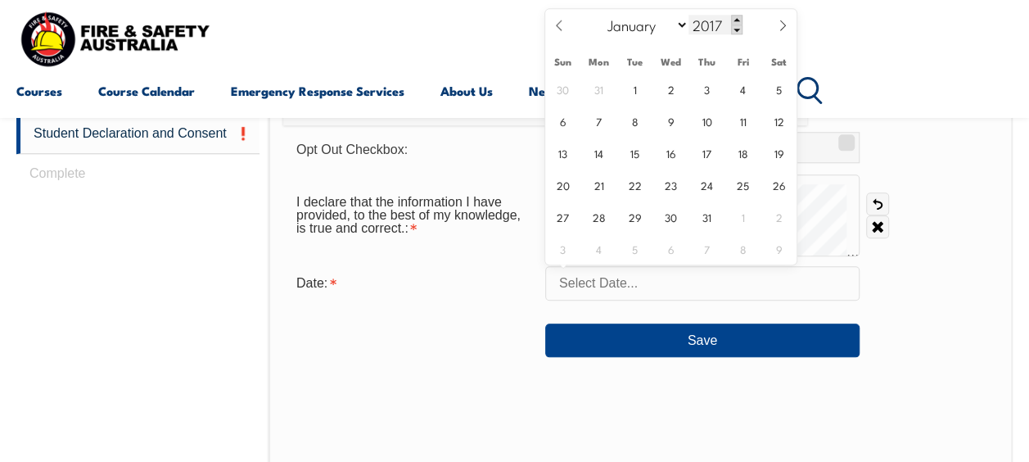
click at [737, 18] on span at bounding box center [736, 20] width 11 height 10
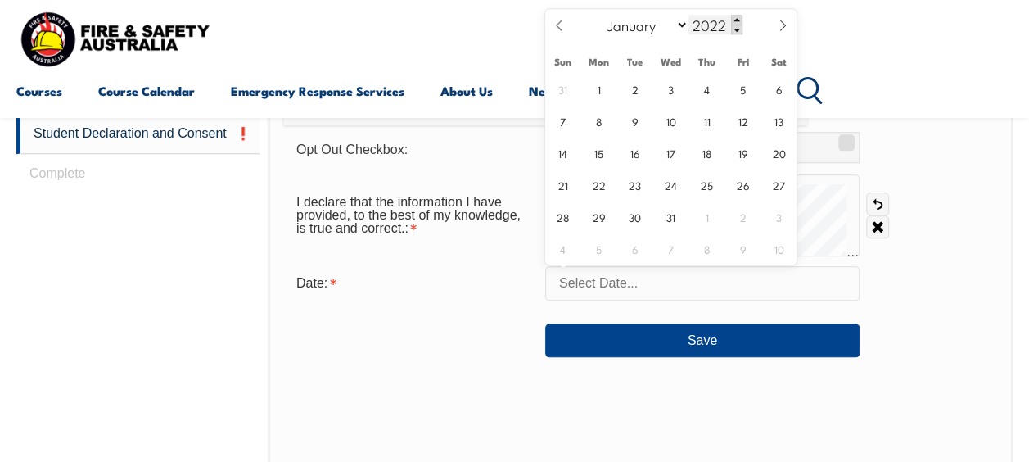
click at [737, 18] on span at bounding box center [736, 20] width 11 height 10
click at [739, 29] on span at bounding box center [736, 30] width 11 height 10
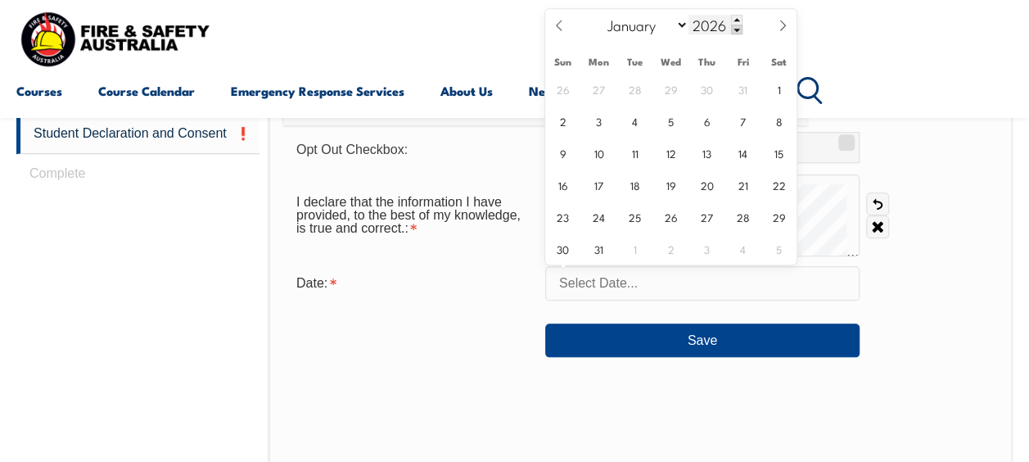
type input "2025"
click at [705, 151] on span "14" at bounding box center [707, 153] width 32 height 32
type input "[DATE]"
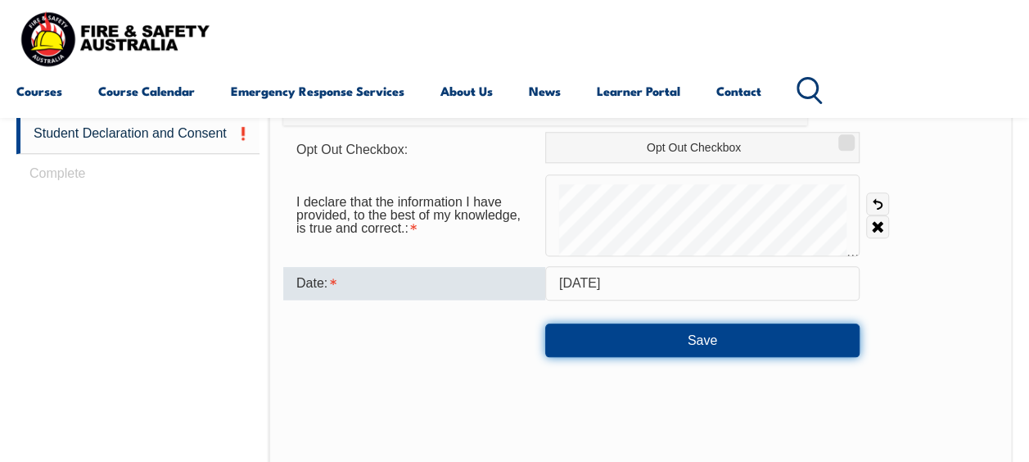
click at [696, 339] on button "Save" at bounding box center [702, 340] width 314 height 33
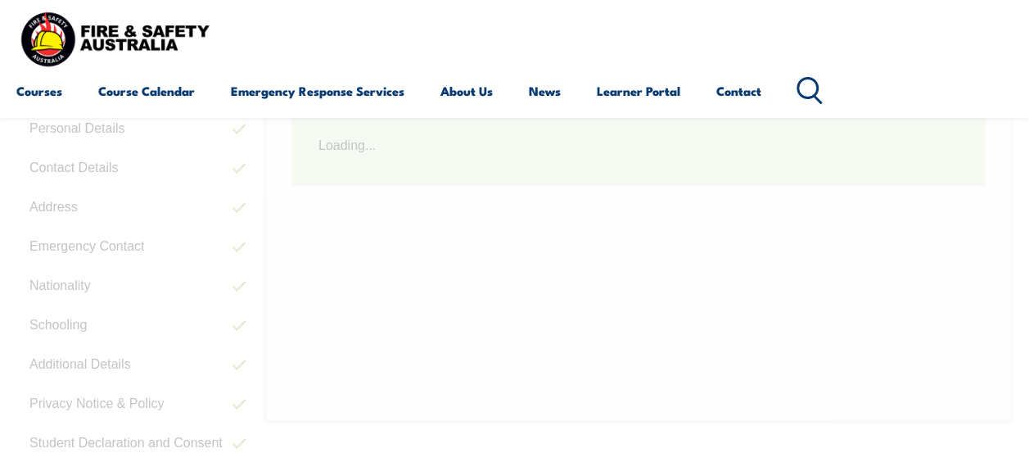
scroll to position [414, 0]
